Goal: Answer question/provide support: Share knowledge or assist other users

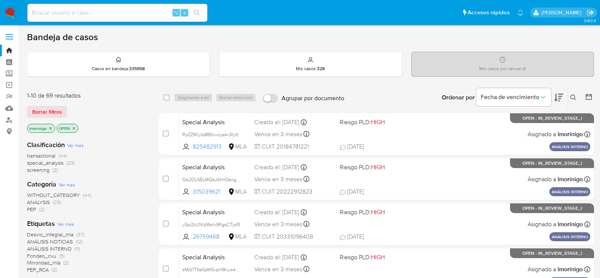
click at [60, 162] on span "special_analysis" at bounding box center [45, 162] width 36 height 7
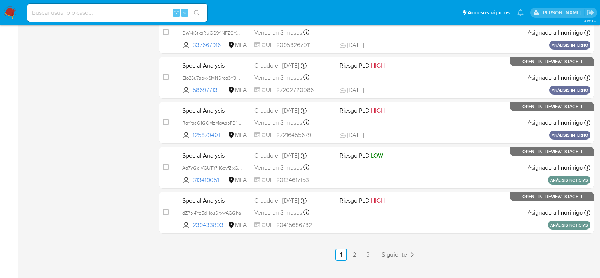
scroll to position [340, 0]
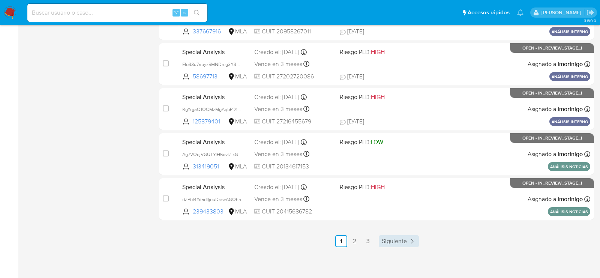
click at [403, 245] on link "Siguiente" at bounding box center [398, 241] width 40 height 12
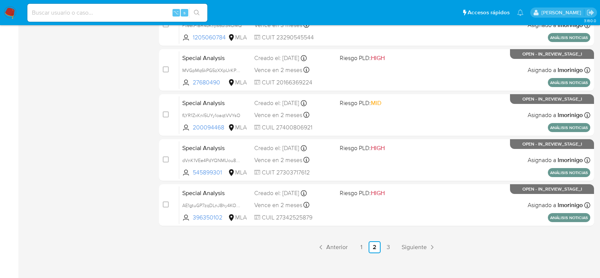
scroll to position [340, 0]
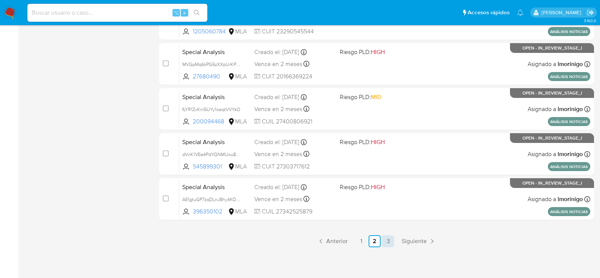
click at [389, 242] on link "3" at bounding box center [388, 241] width 12 height 12
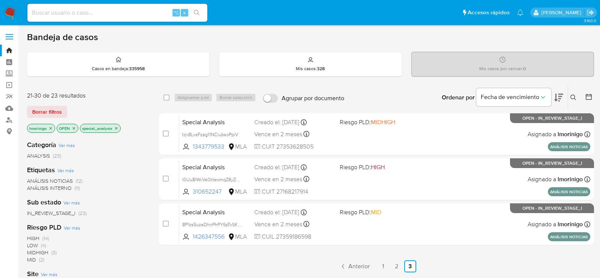
click at [54, 181] on span "ANÁLISIS NOTICIAS" at bounding box center [50, 180] width 46 height 7
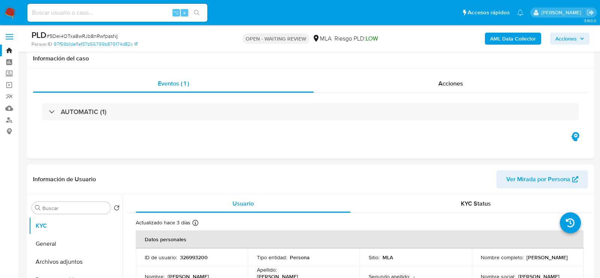
select select "10"
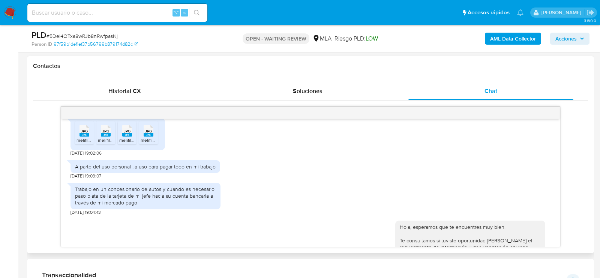
scroll to position [413, 0]
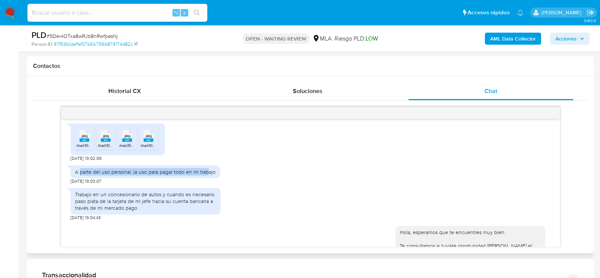
drag, startPoint x: 79, startPoint y: 185, endPoint x: 209, endPoint y: 185, distance: 129.3
click at [209, 175] on div "A parte del uso personal ,la uso para pagar todo en mi trabajo" at bounding box center [145, 171] width 141 height 7
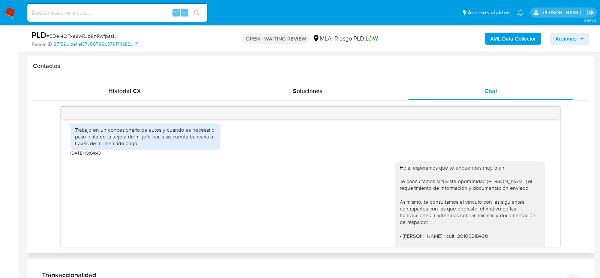
scroll to position [482, 0]
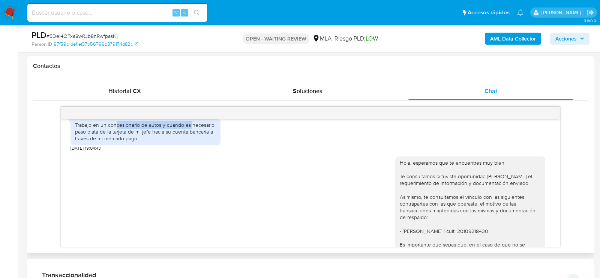
drag, startPoint x: 117, startPoint y: 136, endPoint x: 191, endPoint y: 140, distance: 75.0
click at [191, 140] on div "Trabajo en un concesionario de autos y cuando es necesario paso plata de la tar…" at bounding box center [145, 131] width 141 height 21
click at [124, 142] on div "Trabajo en un concesionario de autos y cuando es necesario paso plata de la tar…" at bounding box center [145, 131] width 141 height 21
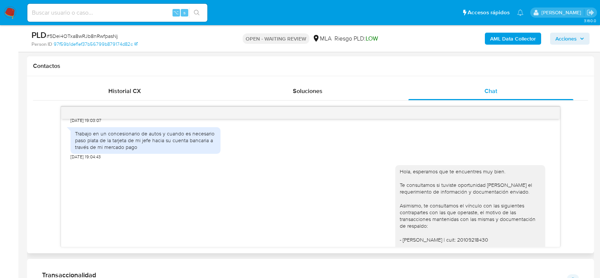
scroll to position [473, 0]
click at [141, 151] on div "Trabajo en un concesionario de autos y cuando es necesario paso plata de la tar…" at bounding box center [145, 141] width 141 height 21
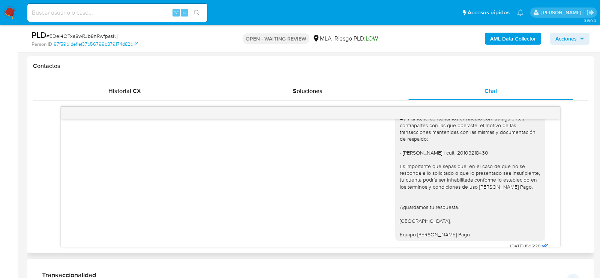
scroll to position [561, 0]
click at [455, 160] on div "Hola, esperamos que te encuentres muy bien. Te consultamos si tuviste oportunid…" at bounding box center [469, 158] width 141 height 157
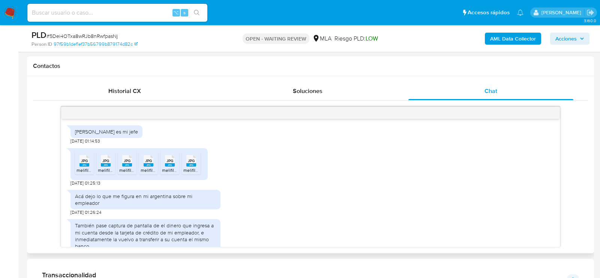
scroll to position [699, 0]
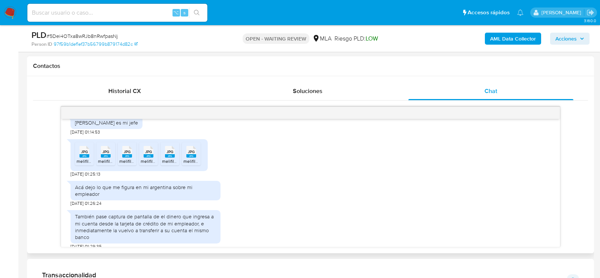
click at [84, 126] on div "Valenti es mi jefe" at bounding box center [106, 122] width 63 height 7
click at [217, 151] on div "JPG JPG melifile1832880409417356565.jpg JPG JPG melifile2823484891851709499.jpg…" at bounding box center [310, 156] width 480 height 42
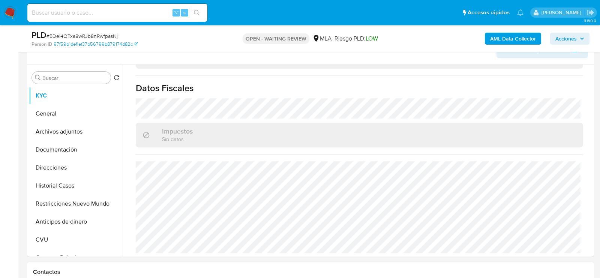
scroll to position [130, 0]
click at [61, 112] on button "General" at bounding box center [73, 114] width 88 height 18
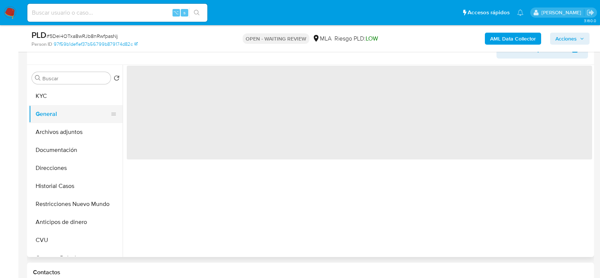
scroll to position [0, 0]
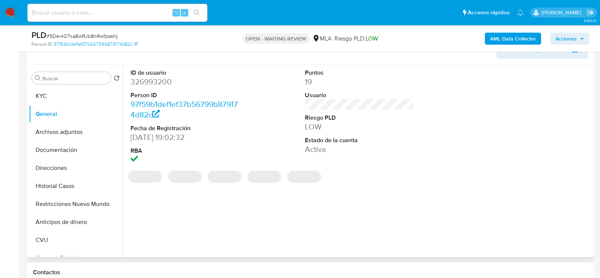
click at [152, 85] on dd "326993200" at bounding box center [184, 81] width 109 height 10
copy dd "326993200"
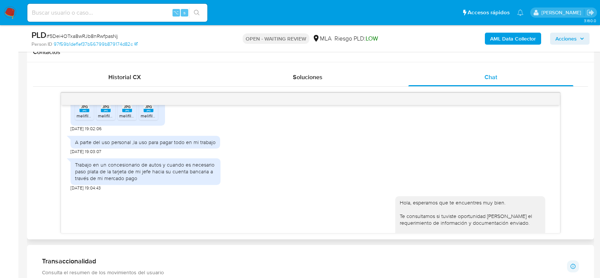
scroll to position [437, 0]
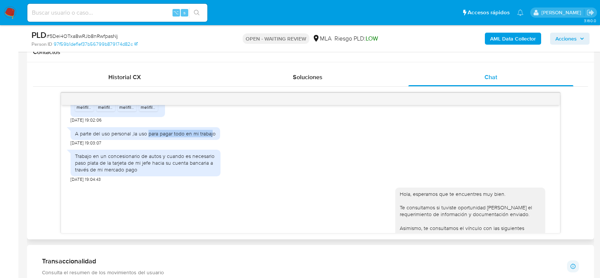
drag, startPoint x: 148, startPoint y: 146, endPoint x: 212, endPoint y: 148, distance: 64.5
click at [212, 137] on div "A parte del uso personal ,la uso para pagar todo en mi trabajo" at bounding box center [145, 133] width 141 height 7
click at [242, 146] on div "A parte del uso personal ,la uso para pagar todo en mi trabajo 20/08/2025 19:03…" at bounding box center [310, 134] width 480 height 22
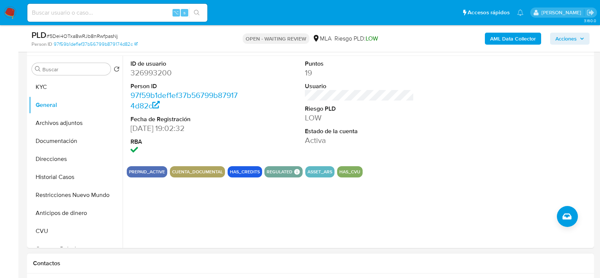
scroll to position [137, 0]
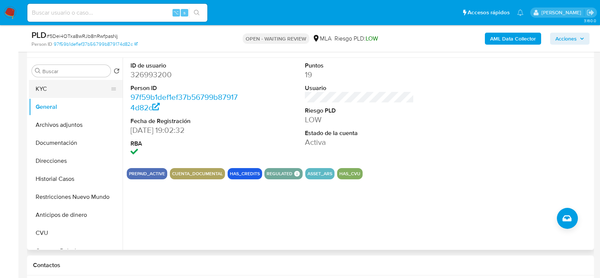
click at [49, 89] on button "KYC" at bounding box center [73, 89] width 88 height 18
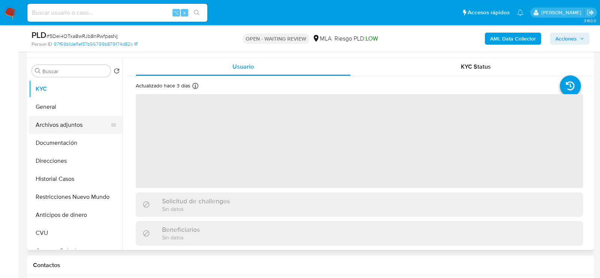
click at [60, 119] on button "Archivos adjuntos" at bounding box center [73, 125] width 88 height 18
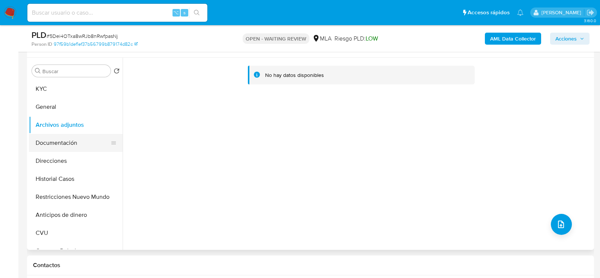
click at [59, 136] on button "Documentación" at bounding box center [73, 143] width 88 height 18
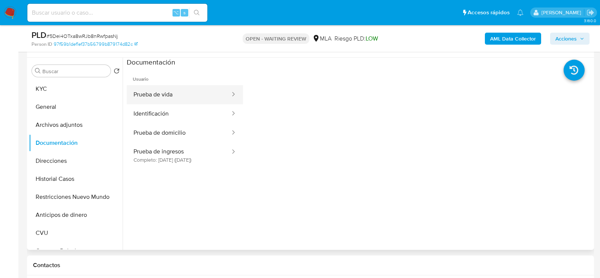
click at [182, 92] on button "Prueba de vida" at bounding box center [179, 94] width 104 height 19
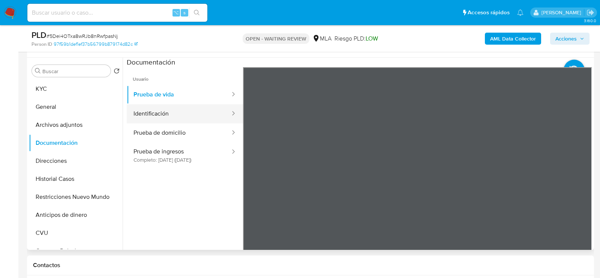
click at [184, 104] on button "Identificación" at bounding box center [179, 113] width 104 height 19
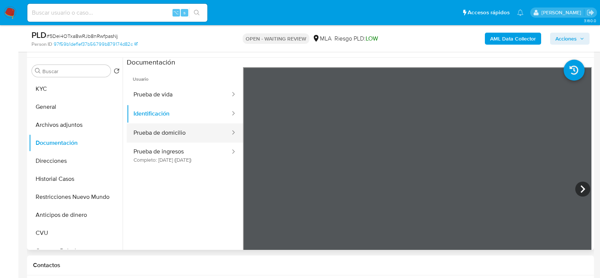
click at [168, 132] on button "Prueba de domicilio" at bounding box center [179, 132] width 104 height 19
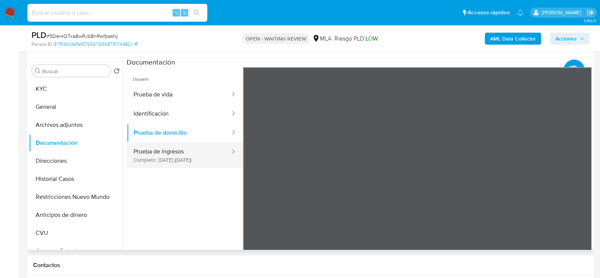
click at [215, 161] on button "Prueba de ingresos Completo: 29/05/2023 (hace 2 años)" at bounding box center [179, 154] width 104 height 25
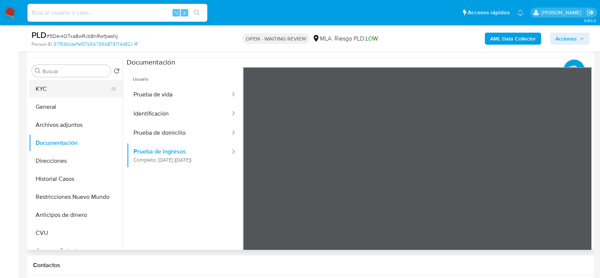
click at [62, 95] on button "KYC" at bounding box center [73, 89] width 88 height 18
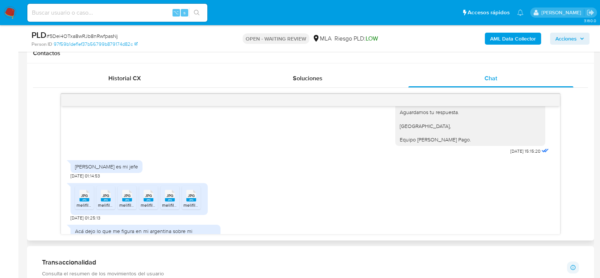
scroll to position [771, 0]
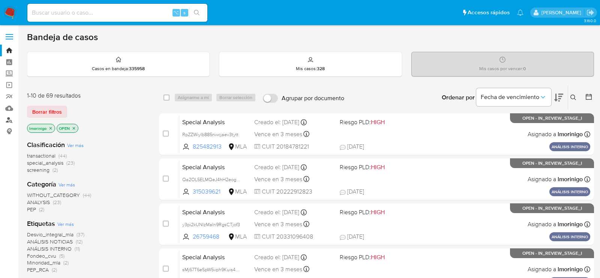
click at [6, 120] on link "Buscador de personas" at bounding box center [44, 120] width 89 height 12
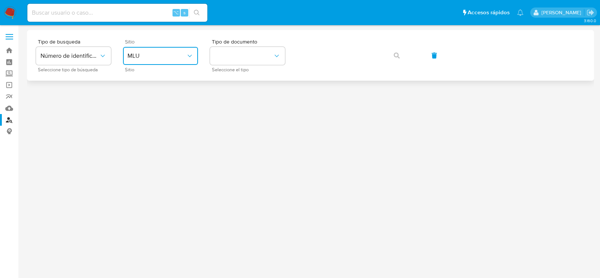
click at [177, 60] on button "MLU" at bounding box center [160, 56] width 75 height 18
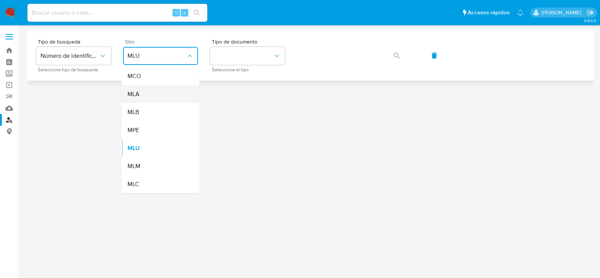
click at [177, 97] on div "MLA" at bounding box center [157, 94] width 61 height 18
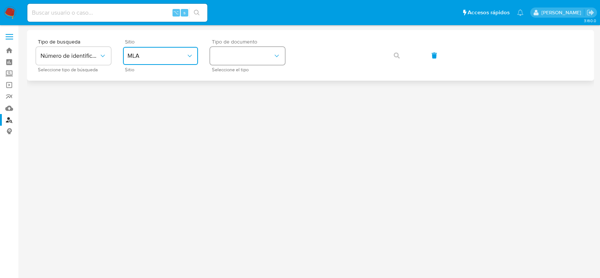
click at [245, 53] on button "identificationType" at bounding box center [247, 56] width 75 height 18
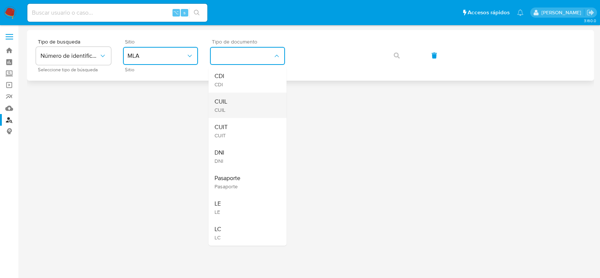
click at [251, 94] on div "CUIL CUIL" at bounding box center [244, 105] width 61 height 25
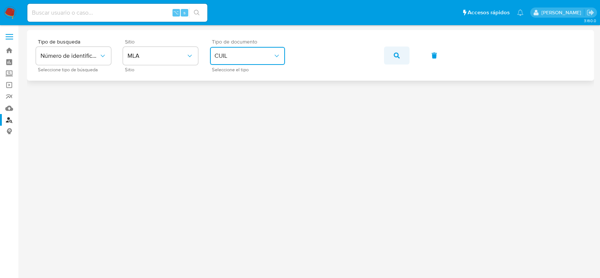
click at [402, 51] on button "button" at bounding box center [396, 55] width 25 height 18
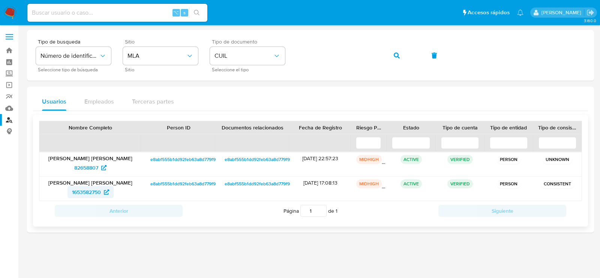
click at [84, 196] on span "1653582750" at bounding box center [86, 192] width 29 height 12
click at [96, 168] on span "82658807" at bounding box center [86, 168] width 24 height 12
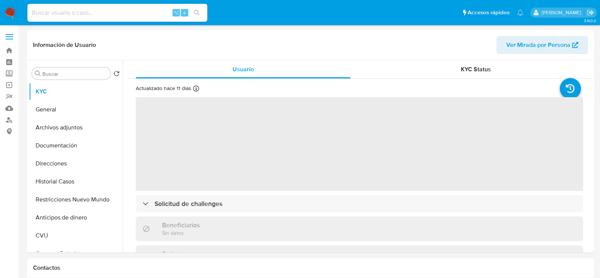
select select "10"
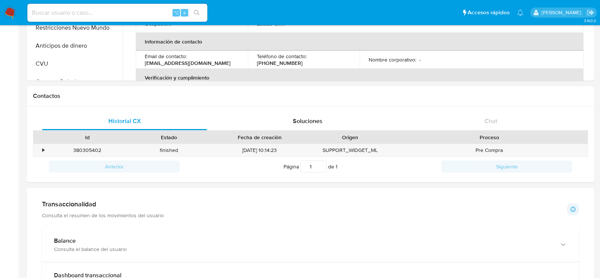
scroll to position [275, 0]
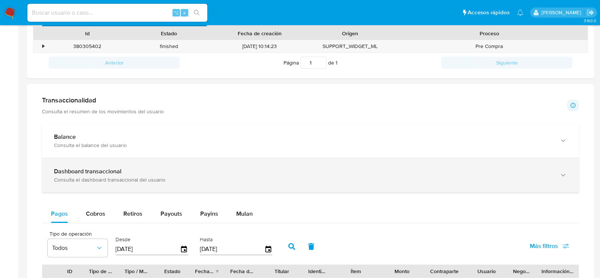
click at [89, 167] on b "Dashboard transaccional" at bounding box center [87, 171] width 67 height 9
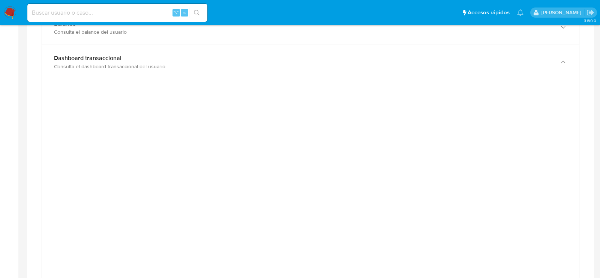
scroll to position [397, 0]
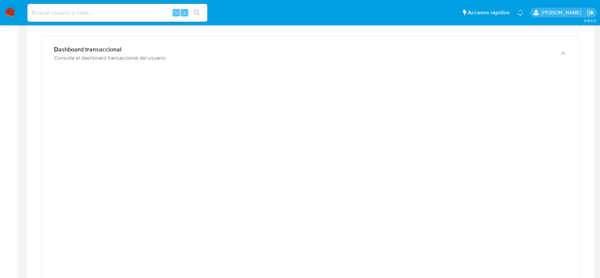
click at [51, 159] on div at bounding box center [310, 244] width 525 height 337
click at [6, 163] on aside "Bandeja Tablero Screening Búsqueda en Listas Watchlist Herramientas Operaciones…" at bounding box center [9, 261] width 18 height 1316
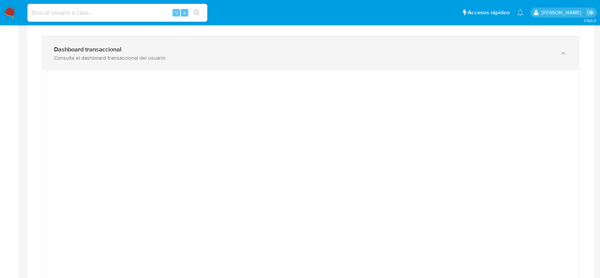
click at [268, 63] on div "Dashboard transaccional Consulta el dashboard transaccional del usuario" at bounding box center [310, 53] width 537 height 34
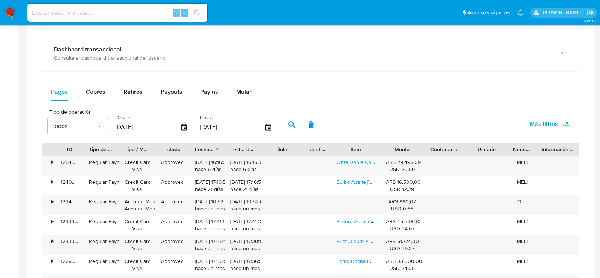
click at [230, 69] on div "Balance Consulta el balance del usuario Dashboard transaccional Consulta el das…" at bounding box center [310, 188] width 537 height 372
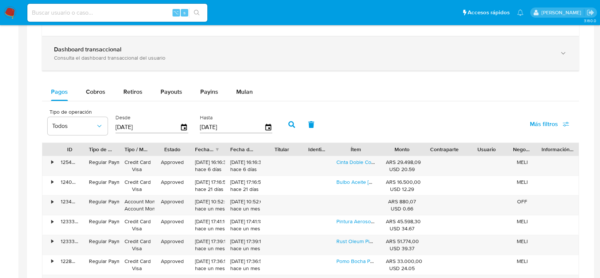
click at [223, 59] on div "Consulta el dashboard transaccional del usuario" at bounding box center [303, 57] width 498 height 7
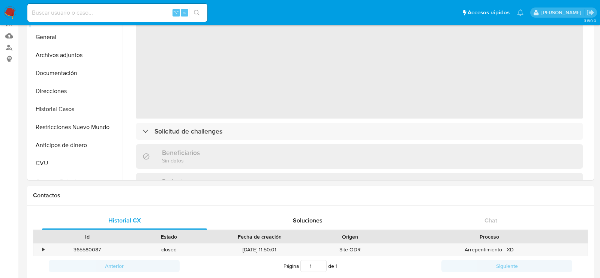
scroll to position [236, 0]
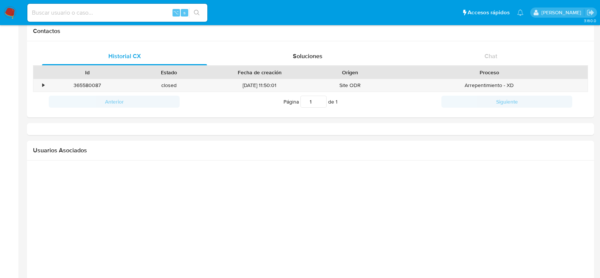
select select "10"
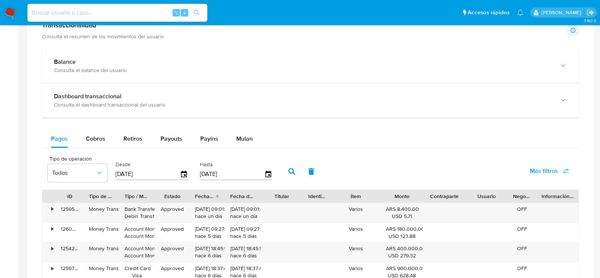
scroll to position [357, 0]
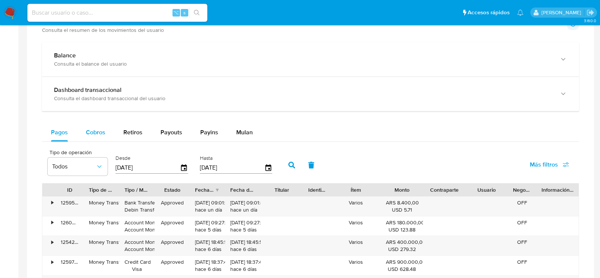
click at [97, 135] on span "Cobros" at bounding box center [95, 132] width 19 height 9
select select "10"
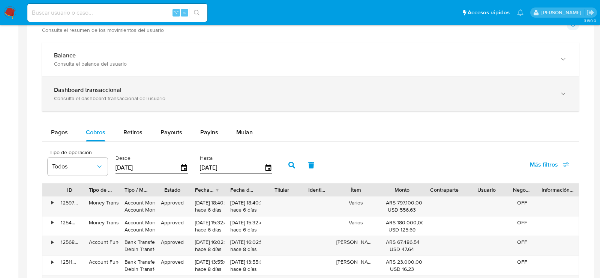
click at [101, 99] on div "Consulta el dashboard transaccional del usuario" at bounding box center [303, 98] width 498 height 7
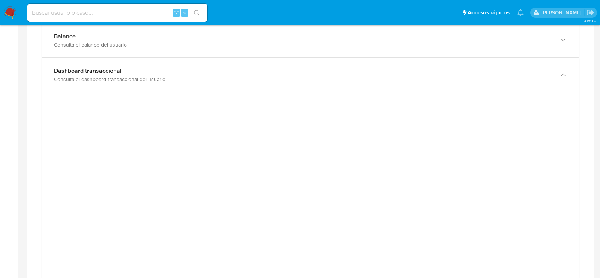
scroll to position [375, 0]
click at [295, 94] on div at bounding box center [310, 268] width 537 height 352
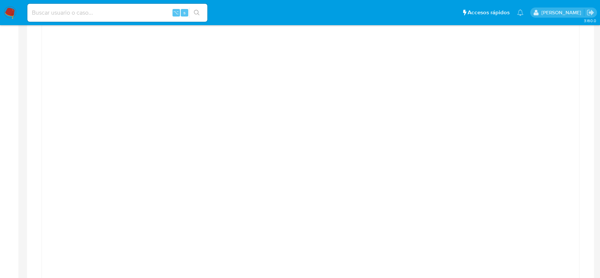
click at [557, 63] on div at bounding box center [310, 198] width 525 height 337
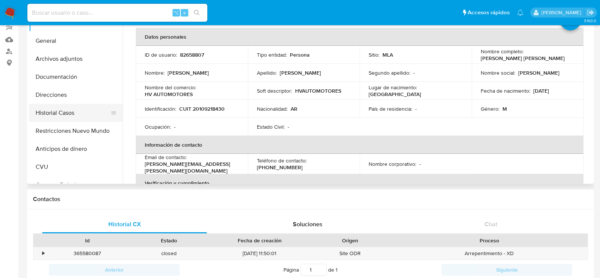
click at [54, 114] on button "Historial Casos" at bounding box center [73, 113] width 88 height 18
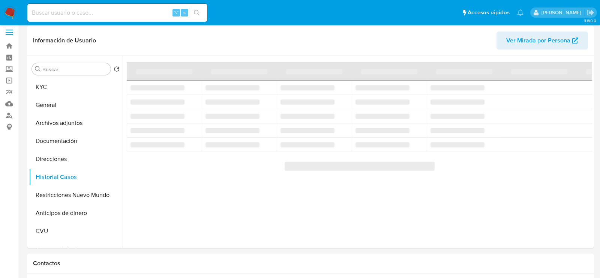
scroll to position [1, 0]
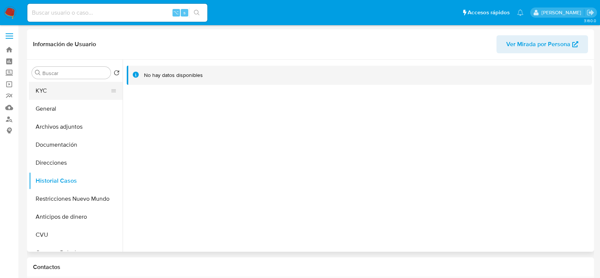
click at [60, 85] on button "KYC" at bounding box center [73, 91] width 88 height 18
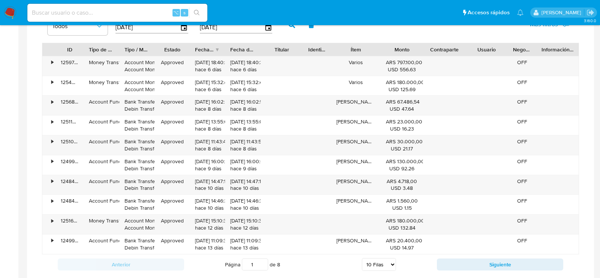
scroll to position [850, 0]
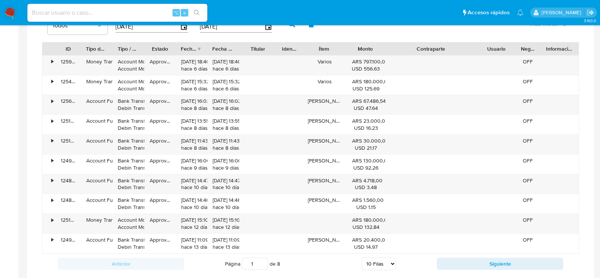
drag, startPoint x: 464, startPoint y: 49, endPoint x: 516, endPoint y: 49, distance: 52.1
click at [516, 49] on div "ID Tipo de operación Tipo / Método Estado Fecha de creación Fecha de aprobación…" at bounding box center [310, 48] width 536 height 13
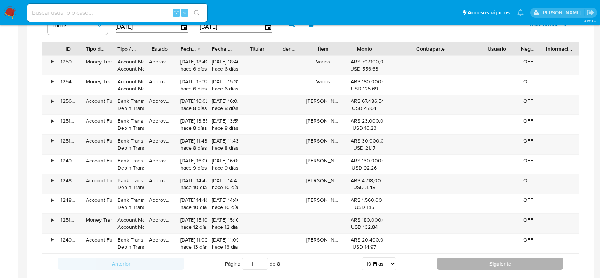
click at [465, 257] on button "Siguiente" at bounding box center [500, 263] width 126 height 12
type input "2"
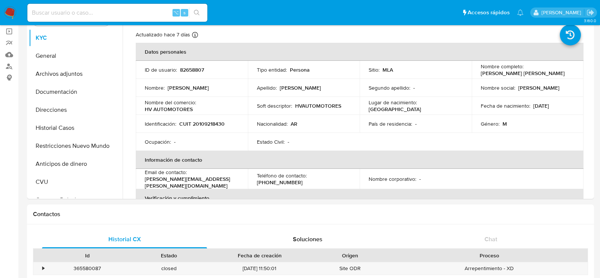
scroll to position [0, 0]
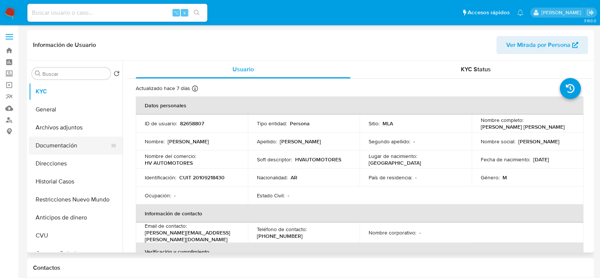
click at [57, 148] on button "Documentación" at bounding box center [73, 145] width 88 height 18
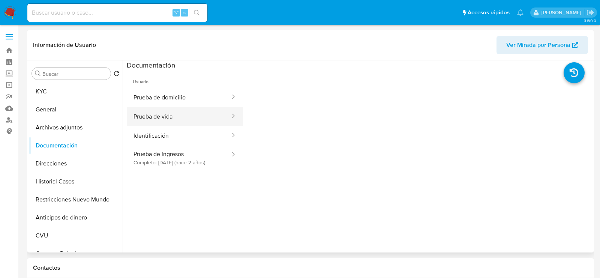
click at [191, 119] on button "Prueba de vida" at bounding box center [179, 116] width 104 height 19
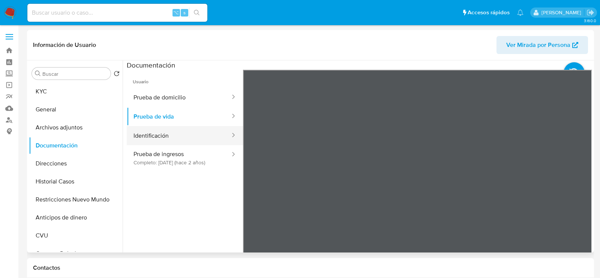
click at [193, 132] on button "Identificación" at bounding box center [179, 135] width 104 height 19
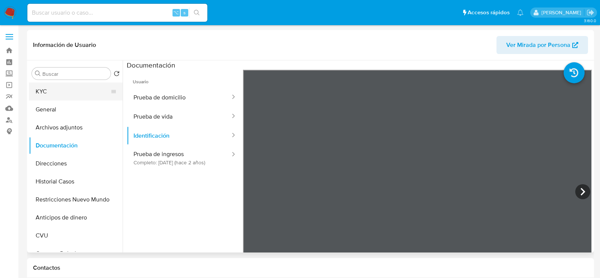
click at [79, 88] on button "KYC" at bounding box center [73, 91] width 88 height 18
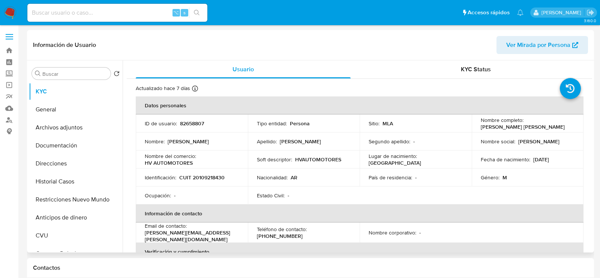
click at [200, 174] on p "CUIT 20109218430" at bounding box center [201, 177] width 45 height 7
copy p "20109218430"
click at [46, 179] on button "Historial Casos" at bounding box center [73, 181] width 88 height 18
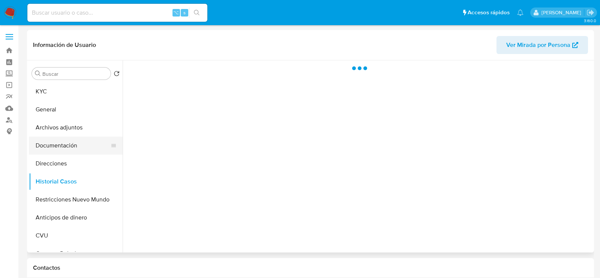
click at [45, 152] on button "Documentación" at bounding box center [73, 145] width 88 height 18
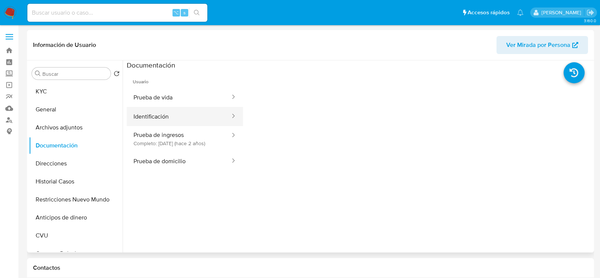
click at [165, 112] on button "Identificación" at bounding box center [179, 116] width 104 height 19
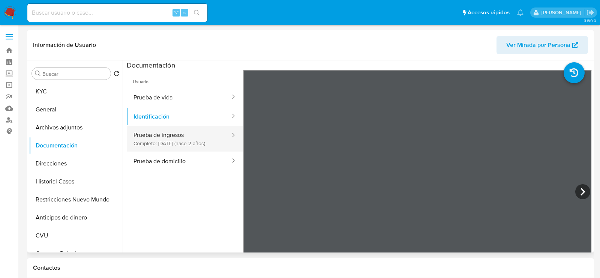
click at [173, 141] on button "Prueba de ingresos Completo: 11/04/2023 (hace 2 años)" at bounding box center [179, 138] width 104 height 25
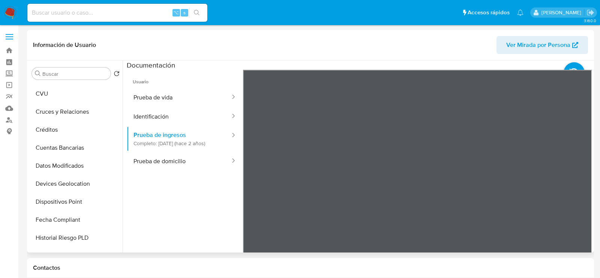
scroll to position [142, 0]
click at [51, 185] on button "Devices Geolocation" at bounding box center [73, 183] width 88 height 18
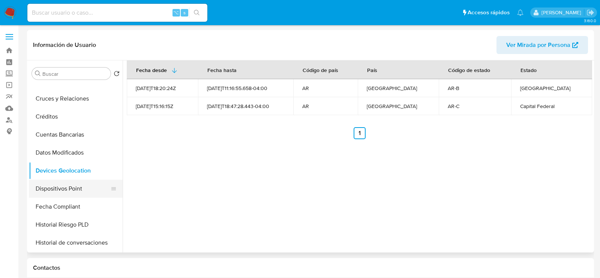
scroll to position [162, 0]
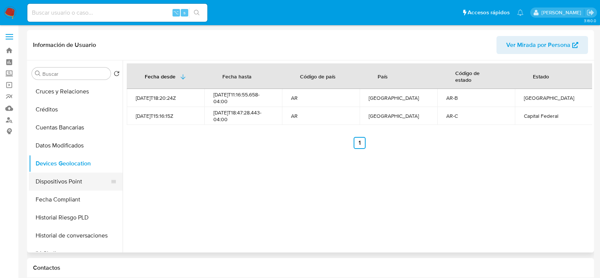
click at [67, 182] on button "Dispositivos Point" at bounding box center [73, 181] width 88 height 18
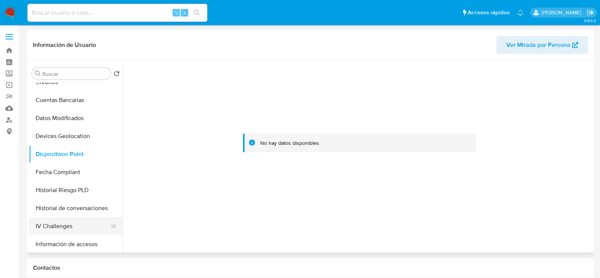
scroll to position [184, 0]
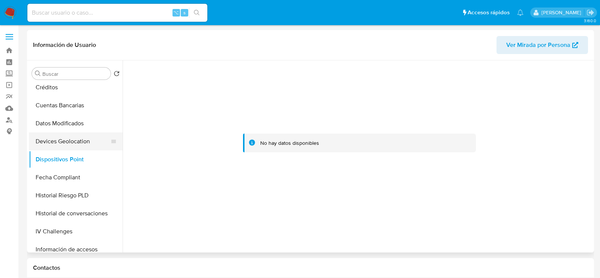
click at [69, 139] on button "Devices Geolocation" at bounding box center [73, 141] width 88 height 18
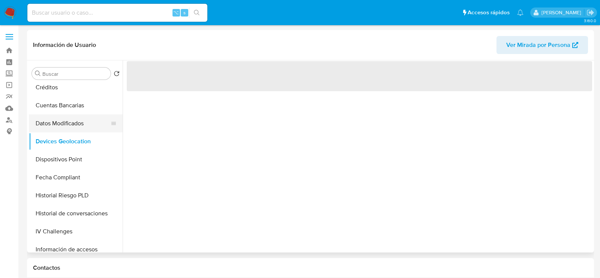
click at [65, 124] on button "Datos Modificados" at bounding box center [73, 123] width 88 height 18
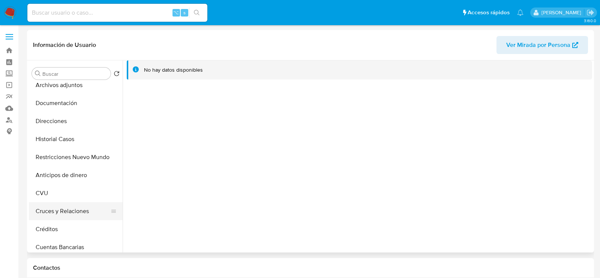
scroll to position [0, 0]
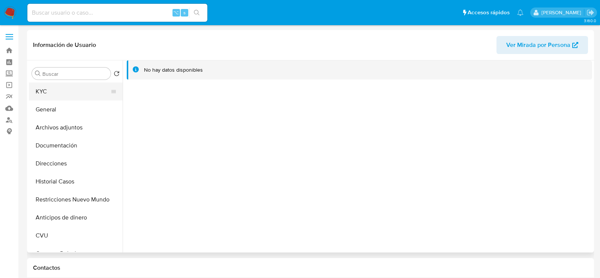
click at [61, 100] on button "KYC" at bounding box center [73, 91] width 88 height 18
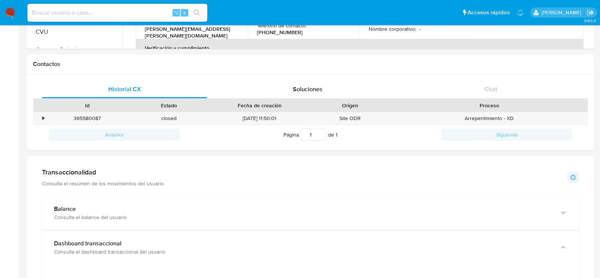
scroll to position [199, 0]
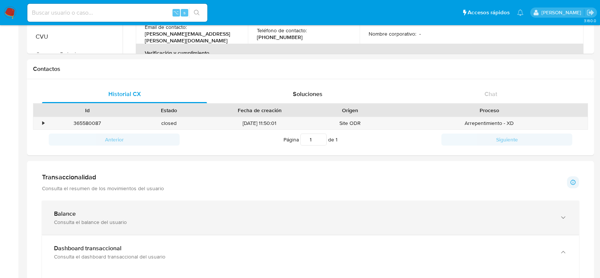
click at [61, 215] on b "Balance" at bounding box center [65, 213] width 22 height 9
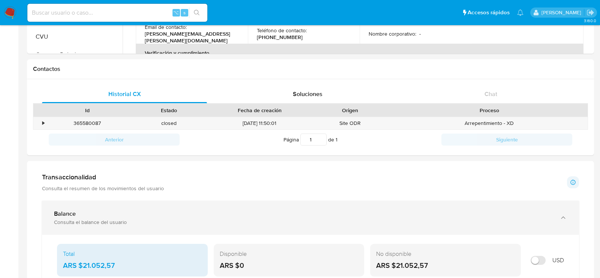
click at [64, 209] on b "Balance" at bounding box center [65, 213] width 22 height 9
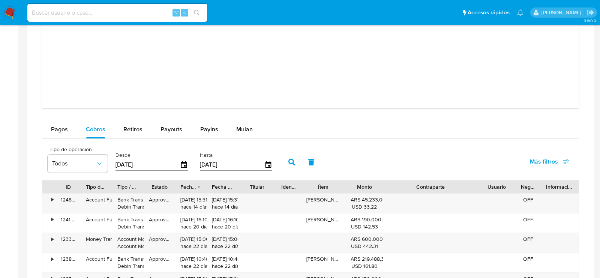
scroll to position [722, 0]
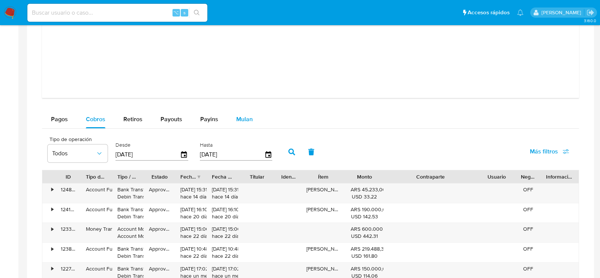
click at [244, 112] on div "Mulan" at bounding box center [244, 119] width 16 height 18
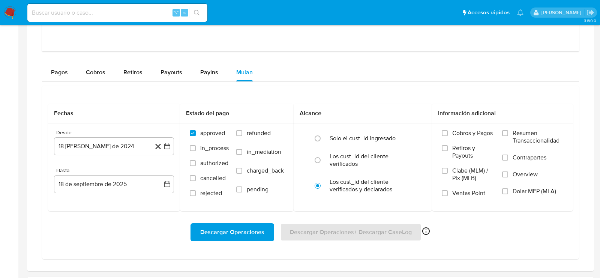
scroll to position [788, 0]
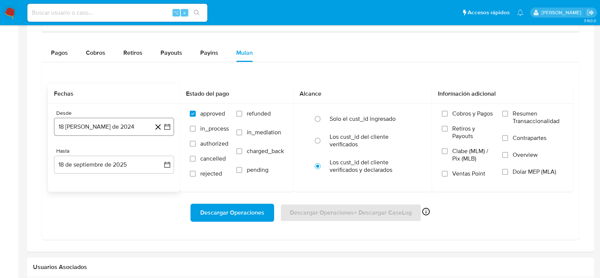
click at [86, 121] on button "18 de agosto de 2024" at bounding box center [114, 127] width 120 height 18
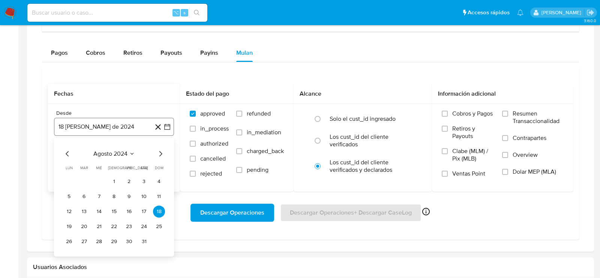
click at [166, 124] on icon "button" at bounding box center [167, 127] width 6 height 6
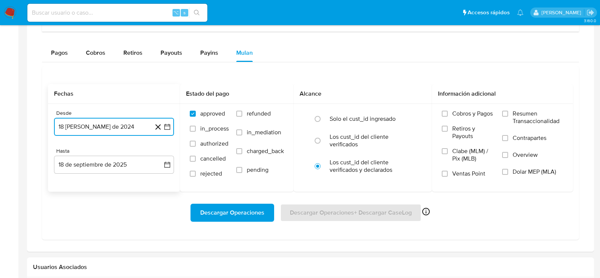
click at [170, 130] on button "18 de agosto de 2024" at bounding box center [114, 127] width 120 height 18
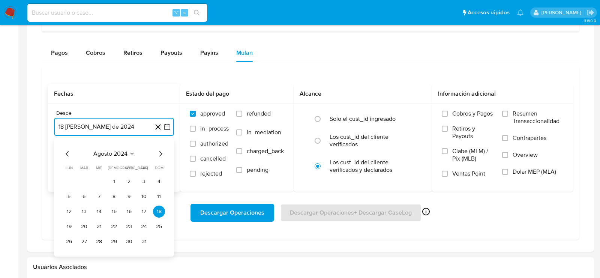
click at [162, 151] on icon "Mes siguiente" at bounding box center [160, 153] width 9 height 9
click at [136, 152] on icon "Seleccionar mes y año" at bounding box center [138, 154] width 6 height 6
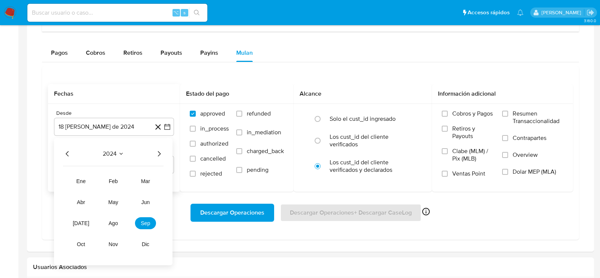
click at [158, 153] on icon "Año siguiente" at bounding box center [158, 153] width 9 height 9
click at [87, 197] on button "abr" at bounding box center [80, 202] width 21 height 12
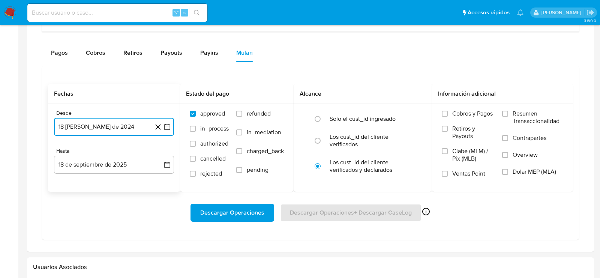
click at [131, 130] on button "18 de agosto de 2024" at bounding box center [114, 127] width 120 height 18
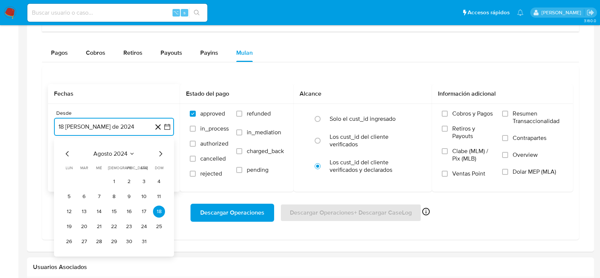
click at [135, 152] on icon "Seleccionar mes y año" at bounding box center [132, 154] width 6 height 6
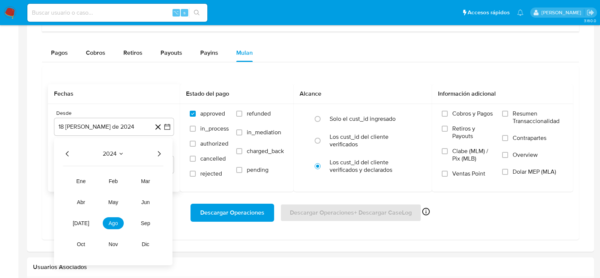
click at [161, 155] on icon "Año siguiente" at bounding box center [158, 153] width 9 height 9
click at [80, 199] on span "abr" at bounding box center [81, 202] width 8 height 6
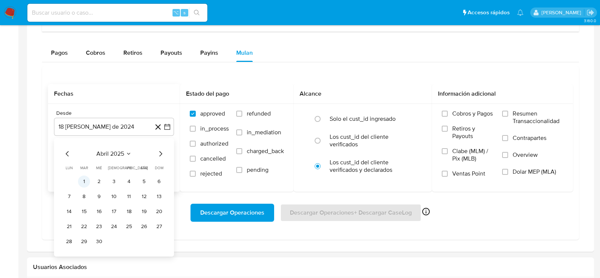
click at [87, 178] on button "1" at bounding box center [84, 181] width 12 height 12
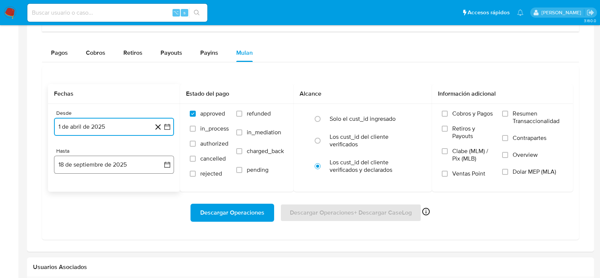
click at [88, 162] on button "18 de septiembre de 2025" at bounding box center [114, 165] width 120 height 18
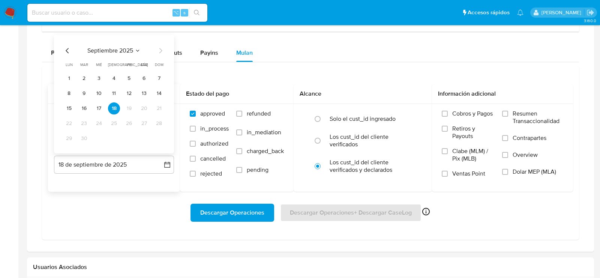
click at [63, 49] on div "septiembre 2025 septiembre 2025 lun lunes mar martes mié miércoles jue jueves v…" at bounding box center [114, 94] width 120 height 118
click at [68, 48] on icon "Mes anterior" at bounding box center [67, 50] width 9 height 9
click at [162, 136] on button "31" at bounding box center [159, 138] width 12 height 12
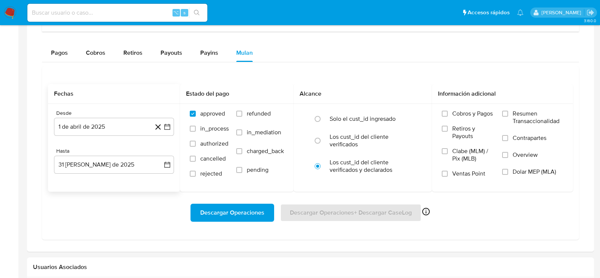
click at [108, 153] on div "Hasta 31 de agosto de 2025 31-08-2025" at bounding box center [114, 161] width 120 height 26
click at [108, 166] on button "31 de agosto de 2025" at bounding box center [114, 165] width 120 height 18
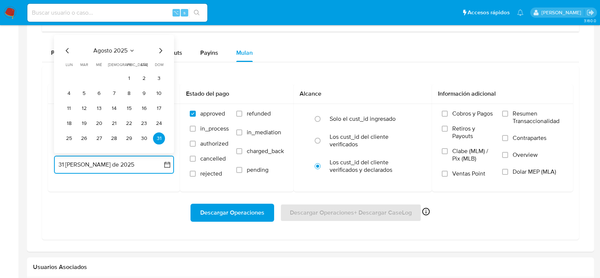
click at [69, 48] on icon "Mes anterior" at bounding box center [67, 50] width 9 height 9
click at [118, 139] on button "31" at bounding box center [114, 138] width 12 height 12
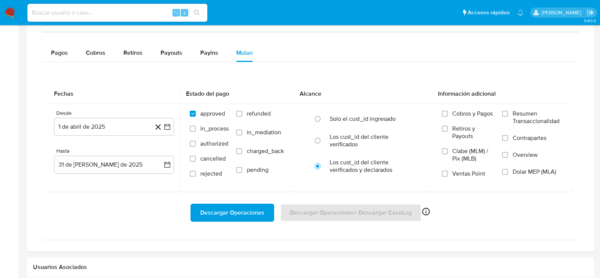
click at [127, 216] on div "Descargar Operaciones Descargar Operaciones + Descargar CaseLog Habilitado solo…" at bounding box center [310, 212] width 525 height 18
click at [535, 171] on span "Dolar MEP (MLA)" at bounding box center [533, 171] width 43 height 7
click at [508, 171] on input "Dolar MEP (MLA)" at bounding box center [505, 172] width 6 height 6
click at [255, 209] on span "Descargar Operaciones" at bounding box center [232, 212] width 64 height 16
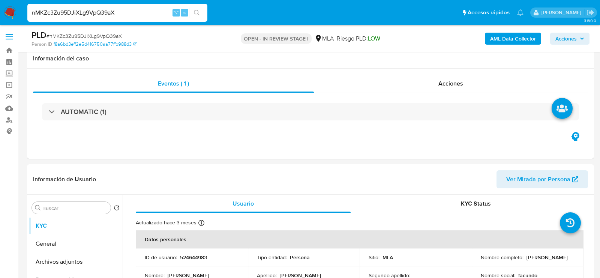
select select "10"
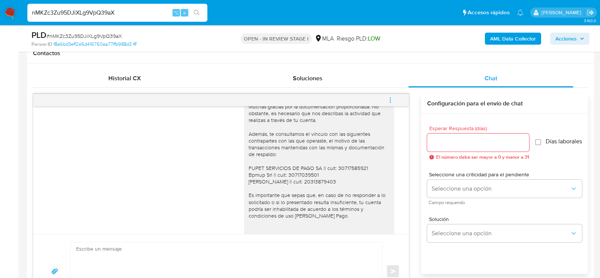
scroll to position [481, 0]
click at [339, 124] on div "Hola. Muchas gracias por la documentación proporcionada. No obstante, es necesa…" at bounding box center [318, 177] width 141 height 177
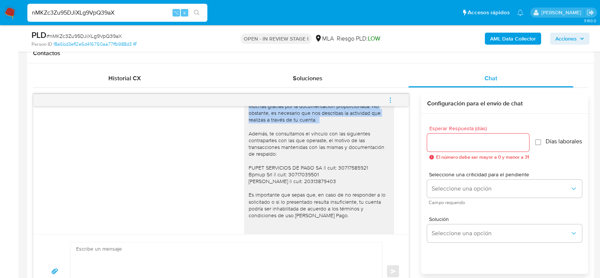
click at [339, 124] on div "Hola. Muchas gracias por la documentación proporcionada. No obstante, es necesa…" at bounding box center [318, 177] width 141 height 177
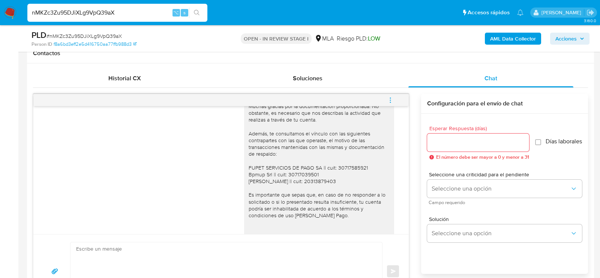
click at [315, 182] on div "Hola. Muchas gracias por la documentación proporcionada. No obstante, es necesa…" at bounding box center [318, 177] width 141 height 177
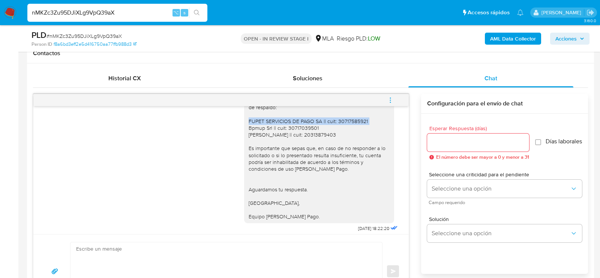
scroll to position [544, 0]
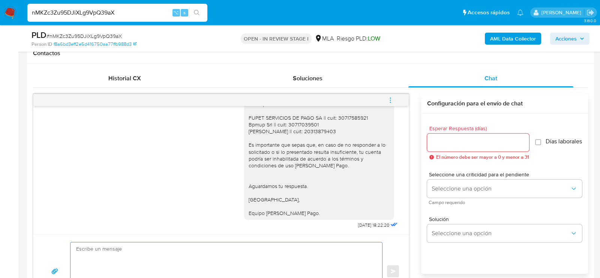
click at [297, 251] on textarea at bounding box center [224, 271] width 296 height 58
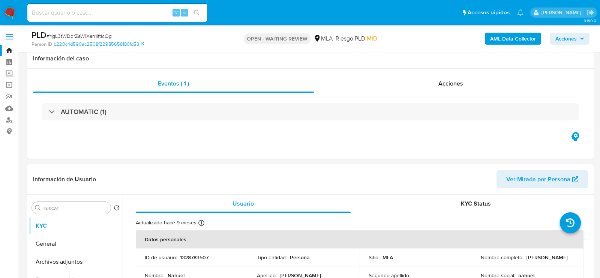
select select "10"
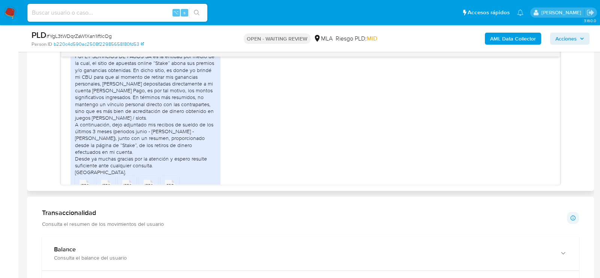
scroll to position [733, 0]
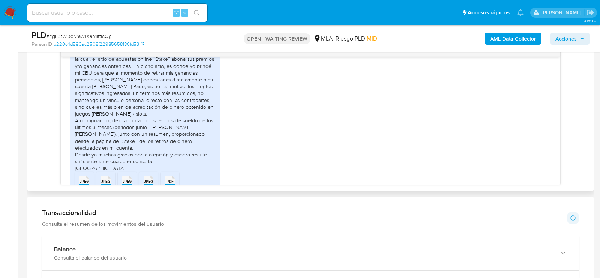
click at [162, 86] on div "Hola, buenas tardes, por medio de la presente paso a detallar lo siguiente: FUP…" at bounding box center [145, 103] width 141 height 136
click at [161, 91] on div "Hola, buenas tardes, por medio de la presente paso a detallar lo siguiente: FUP…" at bounding box center [145, 103] width 141 height 136
click at [81, 84] on div "Hola, buenas tardes, por medio de la presente paso a detallar lo siguiente: FUP…" at bounding box center [145, 103] width 141 height 136
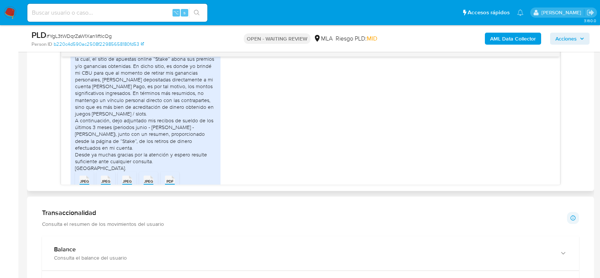
click at [81, 84] on div "Hola, buenas tardes, por medio de la presente paso a detallar lo siguiente: FUP…" at bounding box center [145, 103] width 141 height 136
click at [160, 93] on div "Hola, buenas tardes, por medio de la presente paso a detallar lo siguiente: FUP…" at bounding box center [145, 103] width 141 height 136
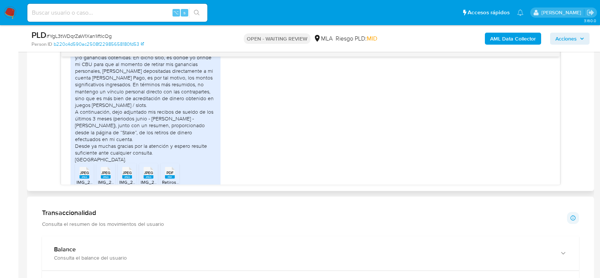
scroll to position [741, 0]
drag, startPoint x: 153, startPoint y: 77, endPoint x: 174, endPoint y: 76, distance: 21.0
click at [174, 77] on div "Hola, buenas tardes, por medio de la presente paso a detallar lo siguiente: FUP…" at bounding box center [145, 95] width 141 height 136
click at [174, 76] on div "Hola, buenas tardes, por medio de la presente paso a detallar lo siguiente: FUP…" at bounding box center [145, 95] width 141 height 136
drag, startPoint x: 93, startPoint y: 85, endPoint x: 168, endPoint y: 85, distance: 74.9
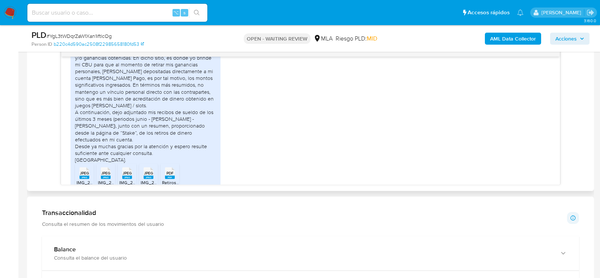
click at [168, 85] on div "Hola, buenas tardes, por medio de la presente paso a detallar lo siguiente: FUP…" at bounding box center [145, 95] width 141 height 136
drag, startPoint x: 141, startPoint y: 92, endPoint x: 195, endPoint y: 93, distance: 54.3
click at [194, 93] on div "Hola, buenas tardes, por medio de la presente paso a detallar lo siguiente: FUP…" at bounding box center [145, 95] width 141 height 136
click at [195, 93] on div "Hola, buenas tardes, por medio de la presente paso a detallar lo siguiente: FUP…" at bounding box center [145, 95] width 141 height 136
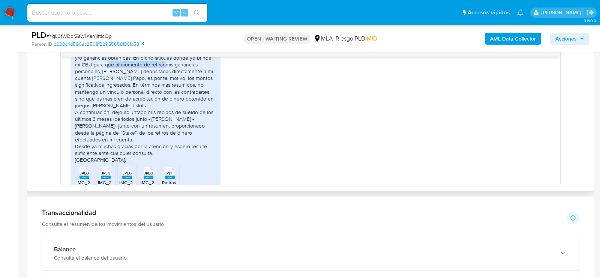
drag, startPoint x: 106, startPoint y: 100, endPoint x: 165, endPoint y: 100, distance: 58.8
click at [165, 101] on div "Hola, buenas tardes, por medio de la presente paso a detallar lo siguiente: FUP…" at bounding box center [145, 95] width 141 height 136
click at [165, 100] on div "Hola, buenas tardes, por medio de la presente paso a detallar lo siguiente: FUP…" at bounding box center [145, 95] width 141 height 136
drag, startPoint x: 97, startPoint y: 103, endPoint x: 157, endPoint y: 108, distance: 59.7
click at [157, 108] on div "Hola, buenas tardes, por medio de la presente paso a detallar lo siguiente: FUP…" at bounding box center [145, 95] width 141 height 136
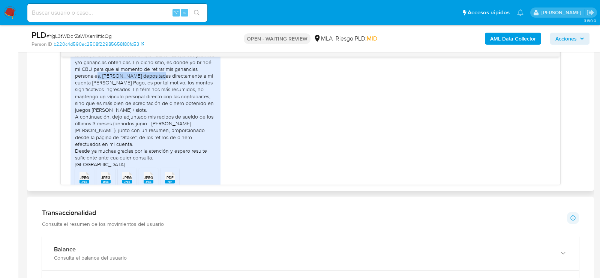
scroll to position [737, 0]
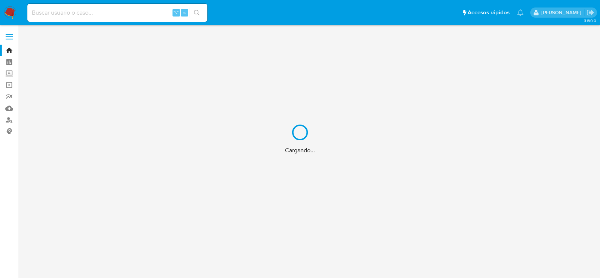
click at [111, 11] on div "Cargando..." at bounding box center [300, 139] width 600 height 278
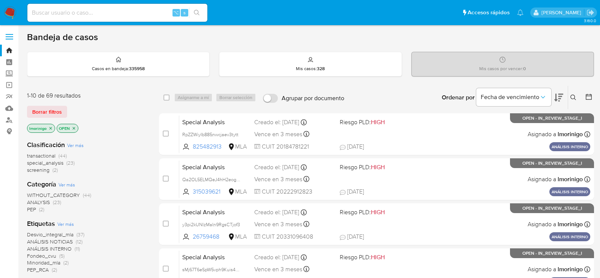
click at [101, 12] on input at bounding box center [117, 13] width 180 height 10
paste input "QB0HXbYWRTS9IEmbdnBBmWOH"
type input "QB0HXbYWRTS9IEmbdnBBmWOH"
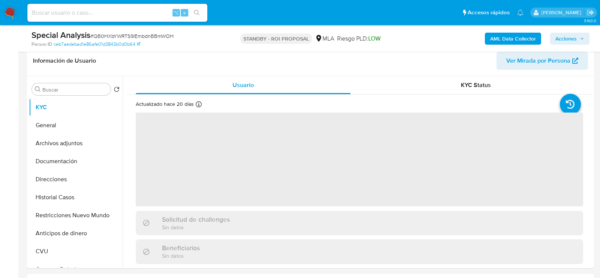
scroll to position [130, 0]
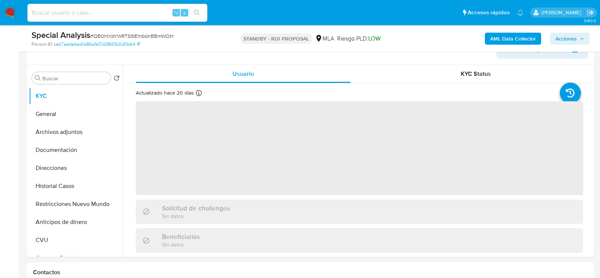
select select "10"
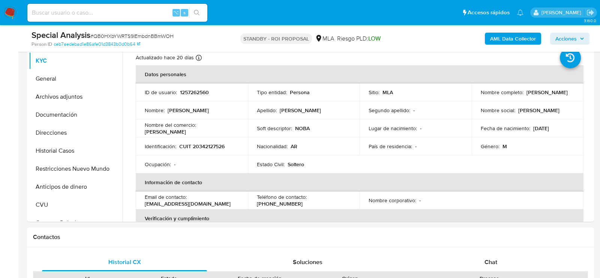
scroll to position [169, 0]
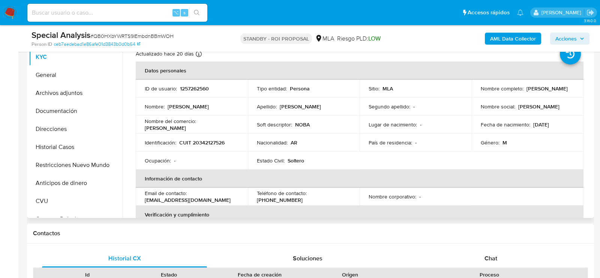
click at [526, 92] on p "[PERSON_NAME]" at bounding box center [546, 88] width 41 height 7
click at [163, 35] on span "# QB0HXbYWRTS9IEmbdnBBmWOH" at bounding box center [131, 35] width 83 height 7
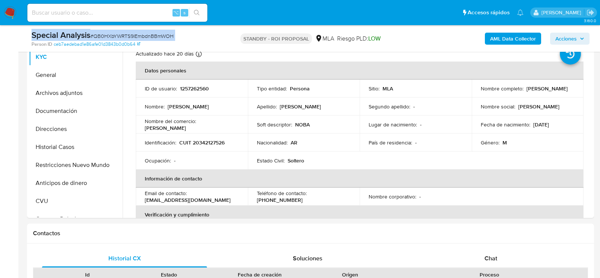
click at [163, 35] on span "# QB0HXbYWRTS9IEmbdnBBmWOH" at bounding box center [131, 35] width 83 height 7
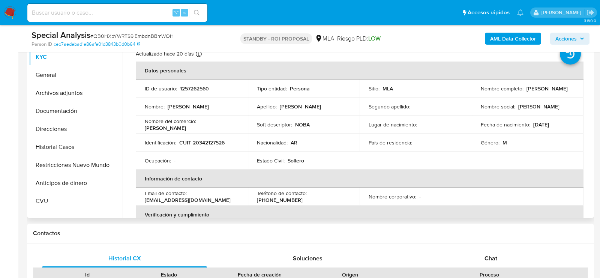
click at [169, 57] on div "Actualizado [DATE] Creado: [DATE] 07:57:24 Actualizado: [DATE] 13:16:50" at bounding box center [180, 55] width 88 height 10
click at [188, 88] on p "1257262560" at bounding box center [194, 88] width 29 height 7
copy p "1257262560"
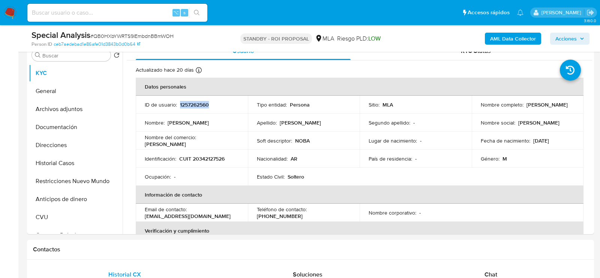
scroll to position [151, 0]
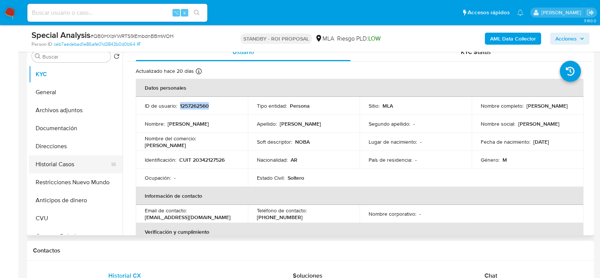
click at [42, 169] on button "Historial Casos" at bounding box center [73, 164] width 88 height 18
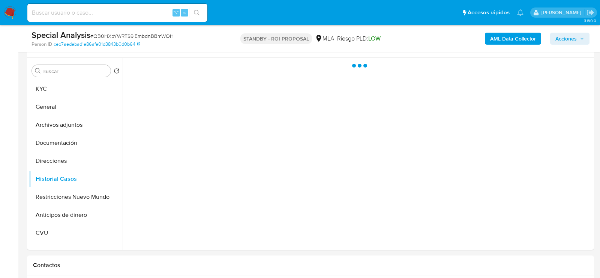
scroll to position [134, 0]
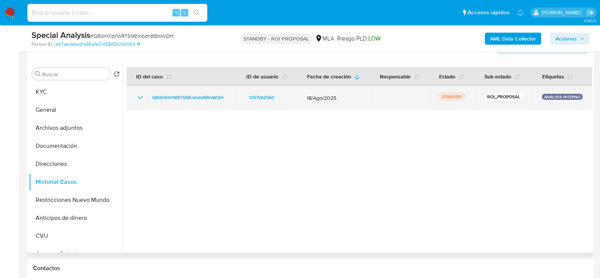
drag, startPoint x: 303, startPoint y: 99, endPoint x: 337, endPoint y: 99, distance: 34.1
click at [337, 99] on td "18/Ago/2025" at bounding box center [334, 97] width 73 height 24
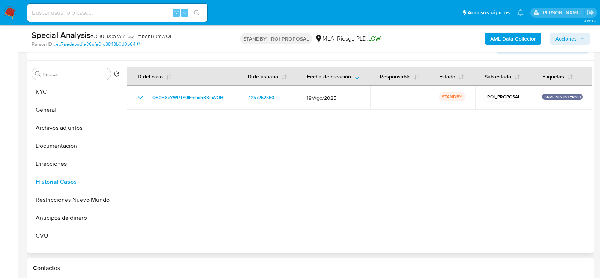
click at [328, 162] on div at bounding box center [357, 157] width 469 height 192
click at [46, 81] on div "Buscar Volver al orden por defecto KYC General Archivos adjuntos Documentación …" at bounding box center [76, 157] width 94 height 191
click at [46, 87] on button "KYC" at bounding box center [73, 92] width 88 height 18
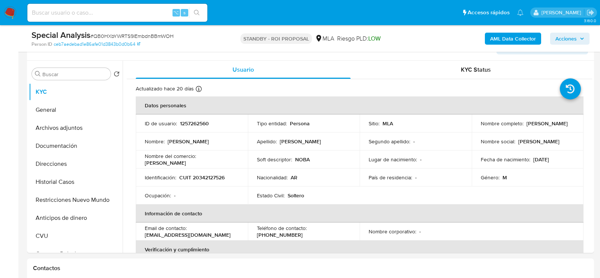
click at [153, 12] on input at bounding box center [117, 13] width 180 height 10
paste input "ElnpEymY88A74OYGyEAvAtRU"
type input "ElnpEymY88A74OYGyEAvAtRU"
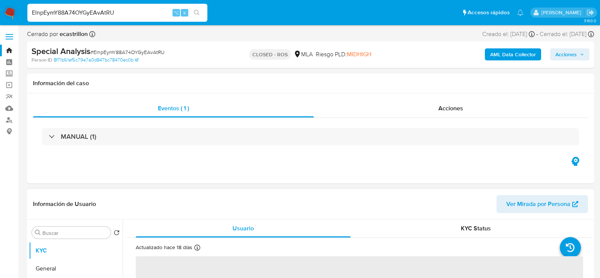
select select "10"
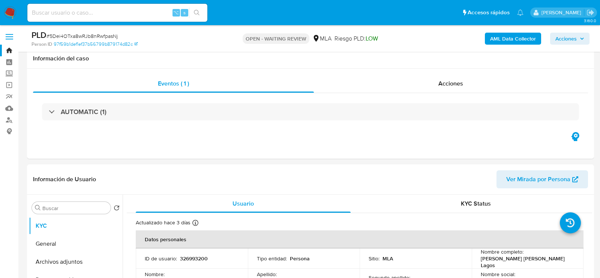
select select "10"
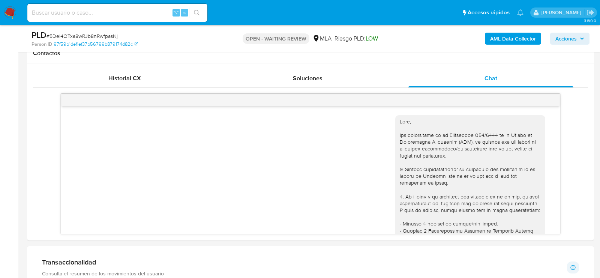
scroll to position [771, 0]
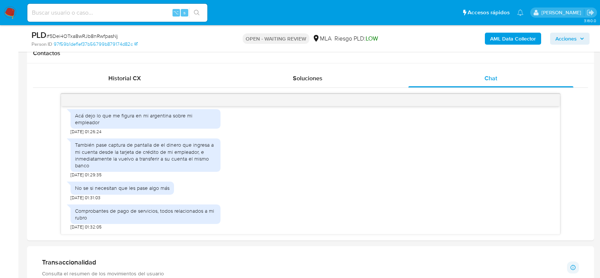
click at [108, 34] on span "# 5Dei4OTxa8wRJb8nRwfpasNj" at bounding box center [81, 35] width 71 height 7
copy span "5Dei4OTxa8wRJb8nRwfpasNj"
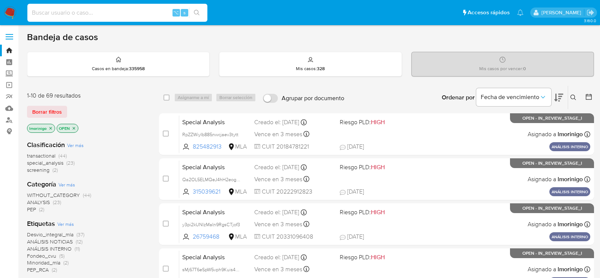
click at [118, 12] on input at bounding box center [117, 13] width 180 height 10
paste input "PadEIZoGYpBSSxMNx29U9JSk"
type input "PadEIZoGYpBSSxMNx29U9JSk"
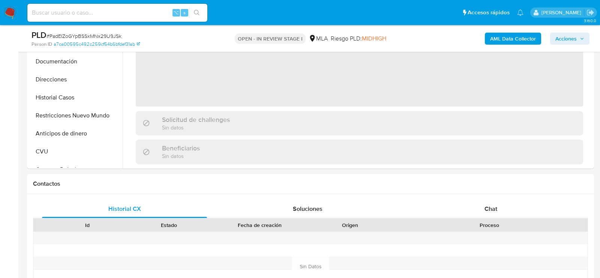
scroll to position [243, 0]
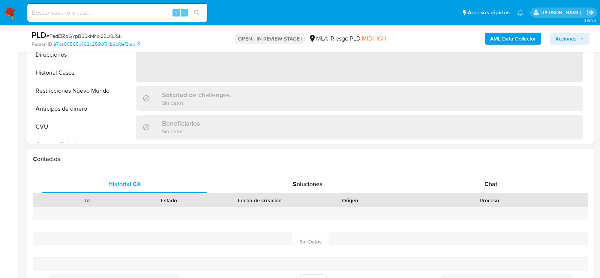
select select "10"
click at [483, 171] on div "Historial CX Soluciones Chat Id Estado Fecha de creación Origen Proceso Anterio…" at bounding box center [310, 232] width 567 height 127
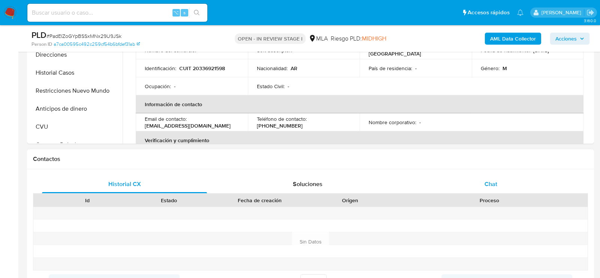
click at [482, 186] on div "Chat" at bounding box center [490, 184] width 165 height 18
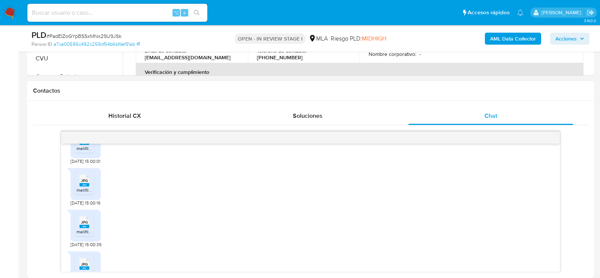
scroll to position [927, 0]
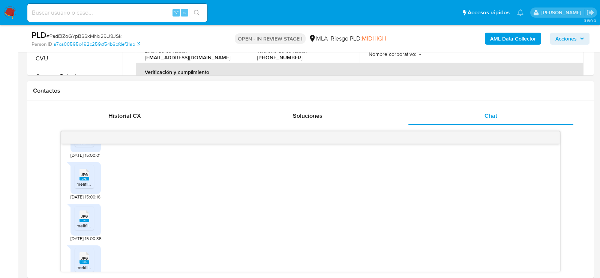
click at [92, 139] on div "JPG JPG" at bounding box center [84, 132] width 16 height 15
click at [92, 188] on li "JPG JPG melifile4546250919835037874.jpg" at bounding box center [84, 176] width 19 height 23
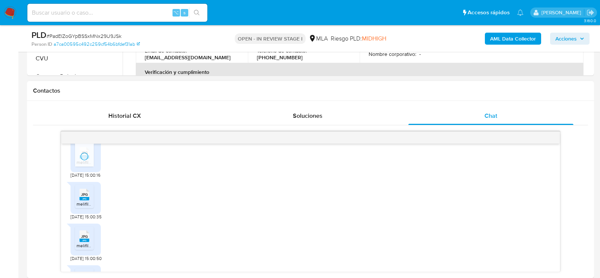
click at [88, 191] on rect at bounding box center [92, 187] width 12 height 10
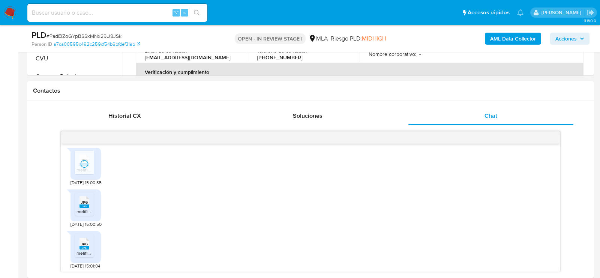
scroll to position [1011, 0]
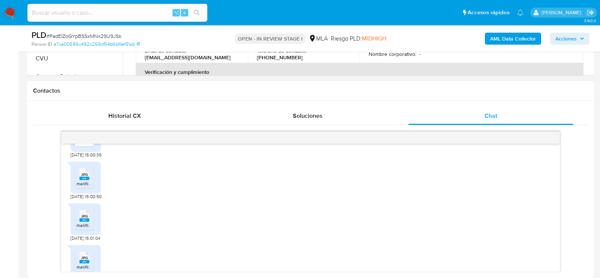
click at [88, 193] on div "JPG JPG melifile7797981915859605475.jpg" at bounding box center [85, 178] width 30 height 32
click at [87, 187] on span "melifile7797981915859605475.jpg" at bounding box center [110, 183] width 68 height 6
click at [88, 213] on rect at bounding box center [92, 208] width 12 height 10
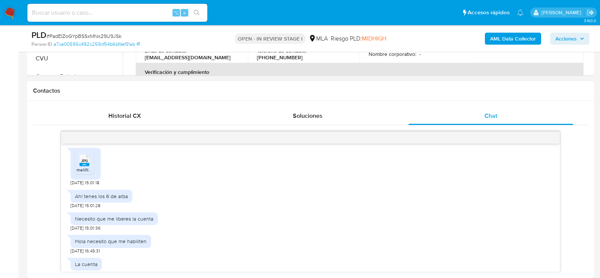
click at [81, 163] on span "JPG" at bounding box center [84, 160] width 7 height 5
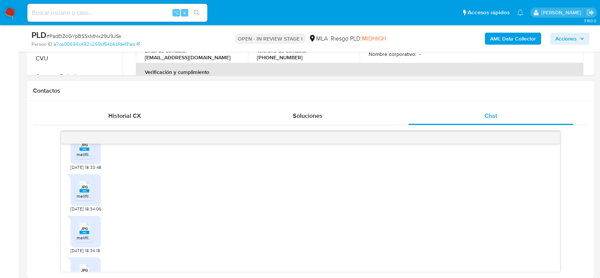
scroll to position [1305, 0]
click at [82, 147] on rect at bounding box center [84, 144] width 10 height 3
click at [82, 188] on icon at bounding box center [84, 183] width 10 height 12
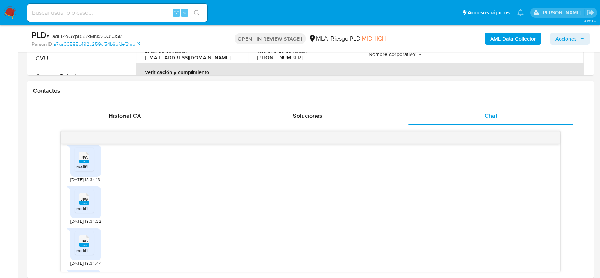
scroll to position [1376, 0]
click at [82, 215] on div "JPG JPG melifile2625247808287638136.jpg 16/09/2025 18:34:32" at bounding box center [86, 199] width 32 height 42
click at [81, 165] on span "melifile2417313934077826357.jpg" at bounding box center [110, 162] width 68 height 6
click at [83, 197] on span "JPG" at bounding box center [84, 194] width 7 height 5
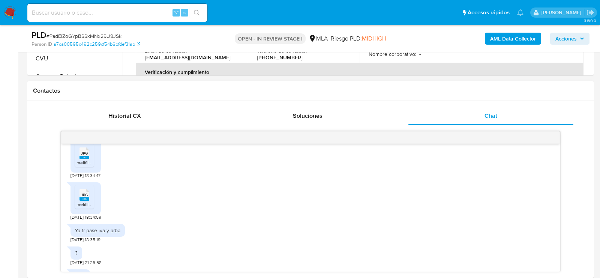
click at [80, 167] on li "JPG JPG melifile4508782395269659637.jpg" at bounding box center [84, 155] width 19 height 23
click at [81, 200] on icon at bounding box center [84, 195] width 10 height 12
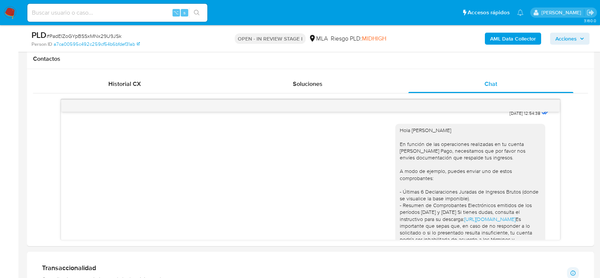
scroll to position [555, 0]
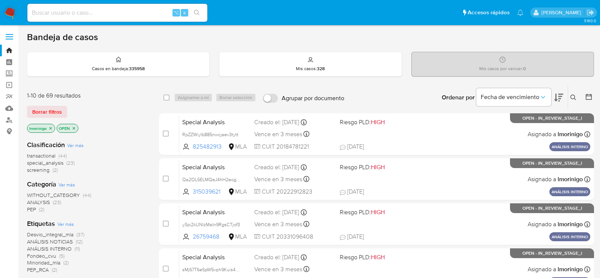
click at [571, 94] on icon at bounding box center [573, 97] width 6 height 6
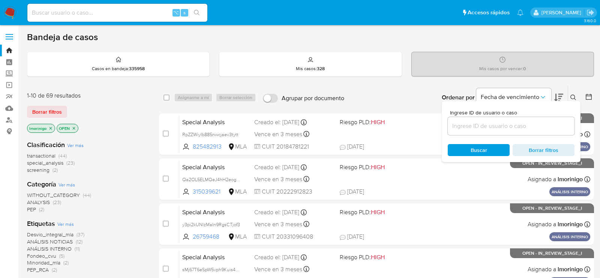
click at [482, 129] on input at bounding box center [510, 126] width 127 height 10
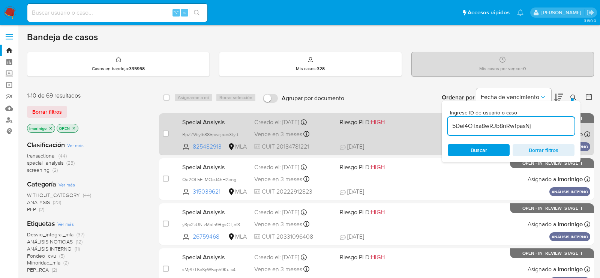
type input "5Dei4OTxa8wRJb8nRwfpasNj"
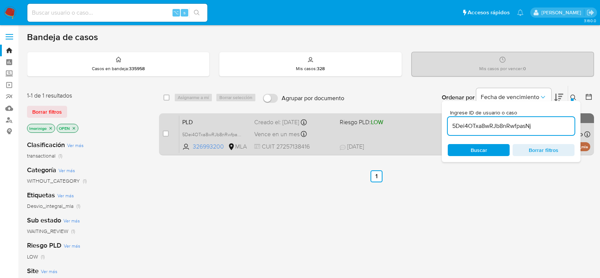
click at [172, 135] on div "case-item-checkbox No es posible asignar el caso" at bounding box center [171, 134] width 16 height 38
click at [168, 135] on input "checkbox" at bounding box center [166, 133] width 6 height 6
checkbox input "true"
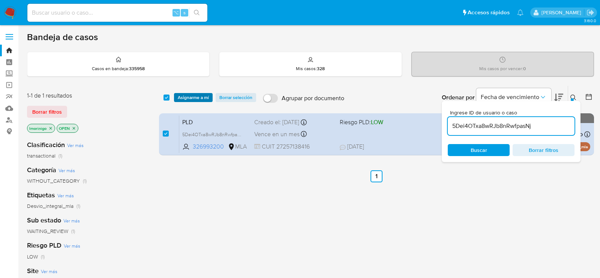
click at [208, 96] on span "Asignarme a mí" at bounding box center [193, 97] width 31 height 7
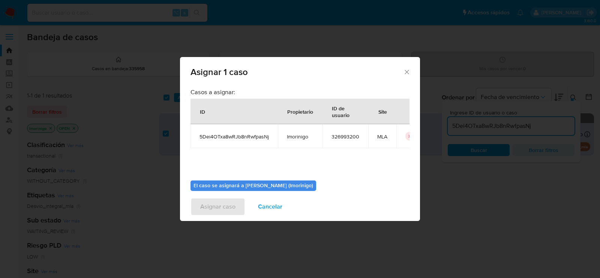
scroll to position [38, 0]
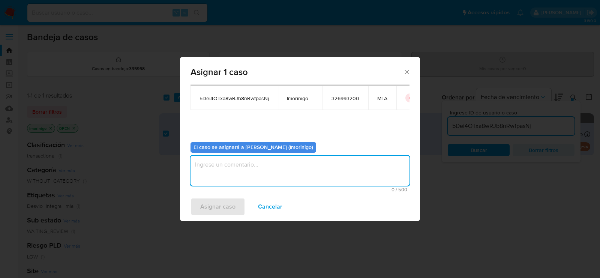
click at [217, 180] on textarea "assign-modal" at bounding box center [299, 171] width 219 height 30
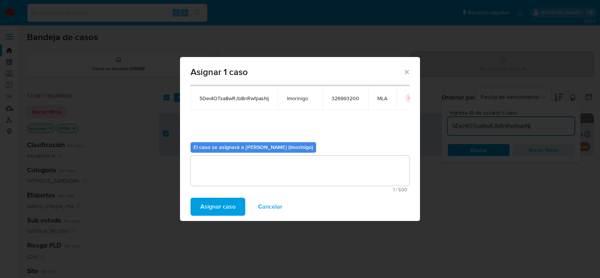
click at [215, 212] on span "Asignar caso" at bounding box center [217, 206] width 35 height 16
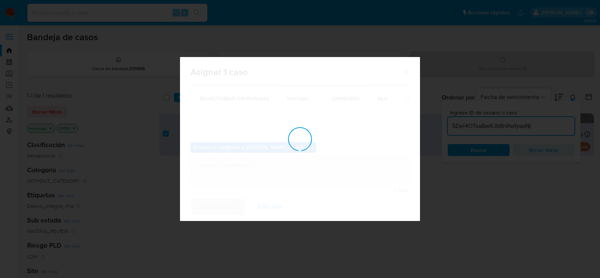
checkbox input "false"
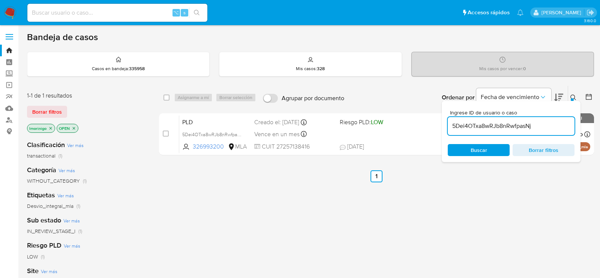
click at [466, 122] on input "5Dei4OTxa8wRJb8nRwfpasNj" at bounding box center [510, 126] width 127 height 10
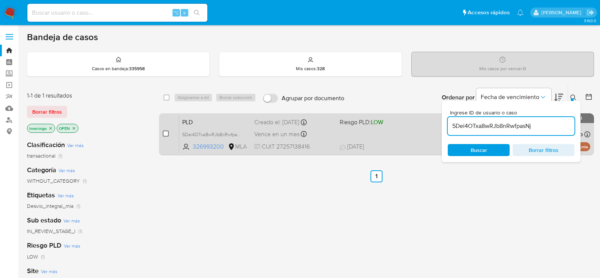
click at [168, 131] on input "checkbox" at bounding box center [166, 133] width 6 height 6
checkbox input "true"
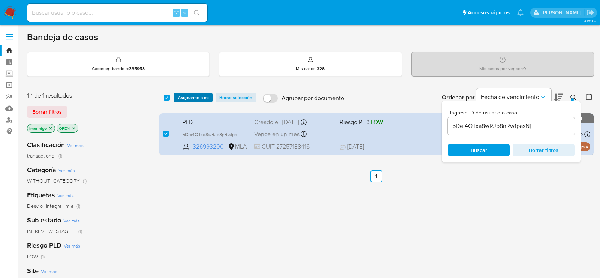
click at [196, 98] on span "Asignarme a mí" at bounding box center [193, 97] width 31 height 7
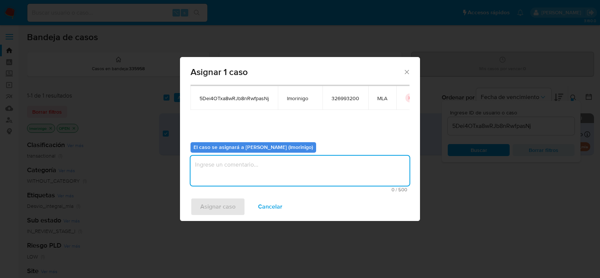
click at [242, 163] on textarea "assign-modal" at bounding box center [299, 171] width 219 height 30
click at [230, 204] on span "Asignar caso" at bounding box center [217, 206] width 35 height 16
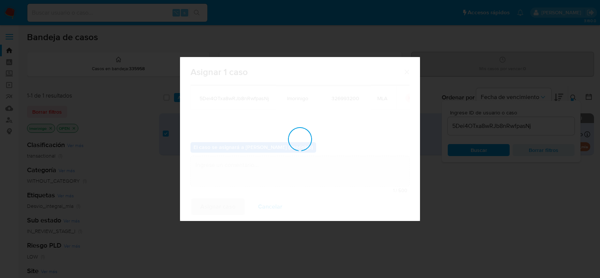
checkbox input "false"
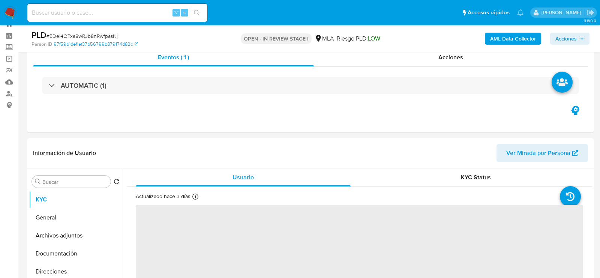
scroll to position [74, 0]
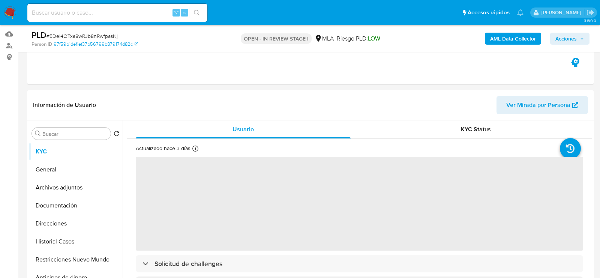
select select "10"
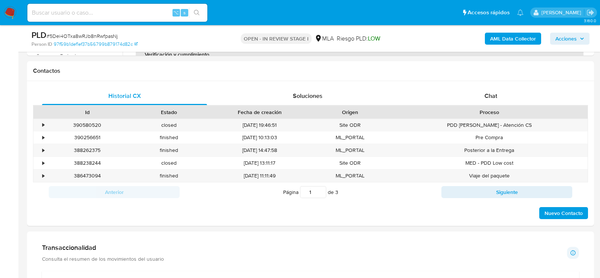
scroll to position [349, 0]
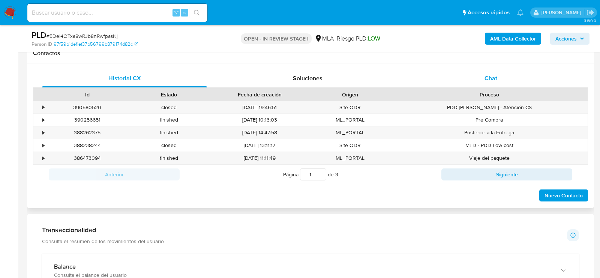
click at [491, 83] on div "Chat" at bounding box center [490, 78] width 165 height 18
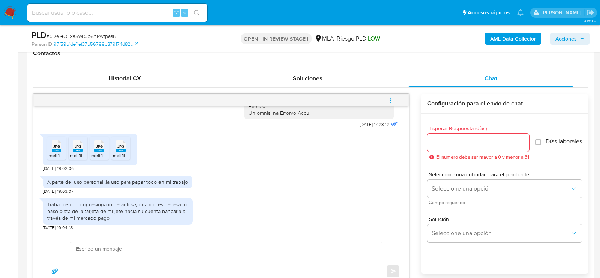
scroll to position [392, 0]
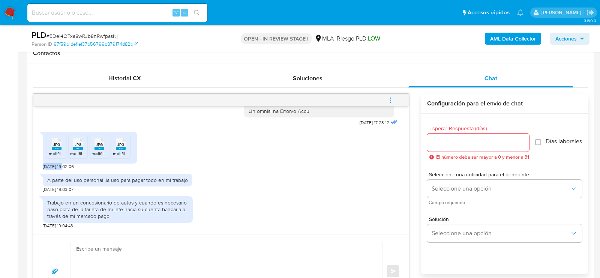
drag, startPoint x: 66, startPoint y: 178, endPoint x: 34, endPoint y: 178, distance: 31.9
click at [34, 178] on div "18/08/2025 17:23:12 JPG JPG melifile724795527767975029.jpg JPG JPG melifile4159…" at bounding box center [220, 170] width 375 height 128
copy span "20/08/2025"
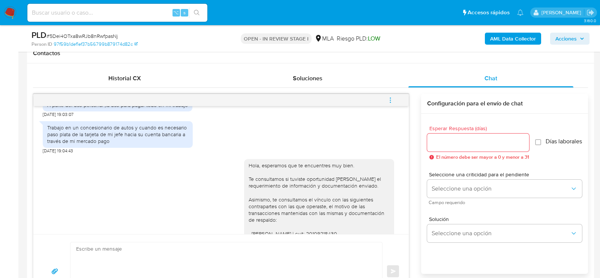
scroll to position [467, 0]
click at [138, 140] on div "Trabajo en un concesionario de autos y cuando es necesario paso plata de la tar…" at bounding box center [117, 134] width 141 height 21
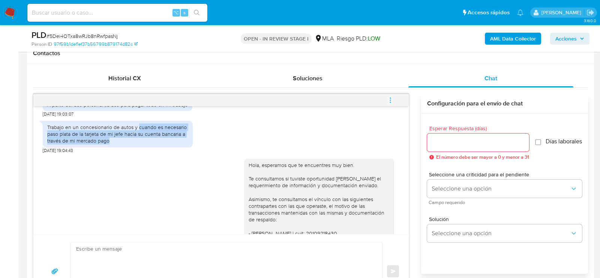
drag, startPoint x: 138, startPoint y: 140, endPoint x: 143, endPoint y: 151, distance: 12.6
click at [143, 144] on div "Trabajo en un concesionario de autos y cuando es necesario paso plata de la tar…" at bounding box center [117, 134] width 141 height 21
copy div "cuando es necesario paso plata de la tarjeta de mi jefe hacia su cuenta bancari…"
click at [123, 144] on div "Trabajo en un concesionario de autos y cuando es necesario paso plata de la tar…" at bounding box center [117, 134] width 141 height 21
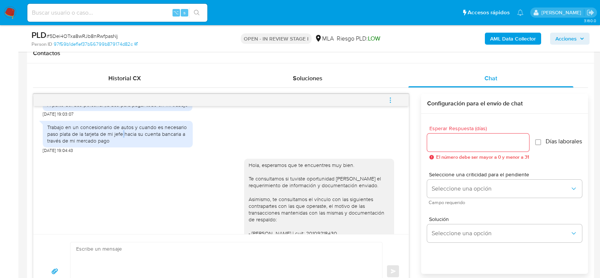
click at [123, 144] on div "Trabajo en un concesionario de autos y cuando es necesario paso plata de la tar…" at bounding box center [117, 134] width 141 height 21
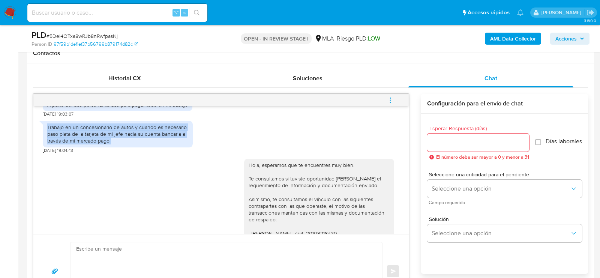
click at [123, 144] on div "Trabajo en un concesionario de autos y cuando es necesario paso plata de la tar…" at bounding box center [117, 134] width 141 height 21
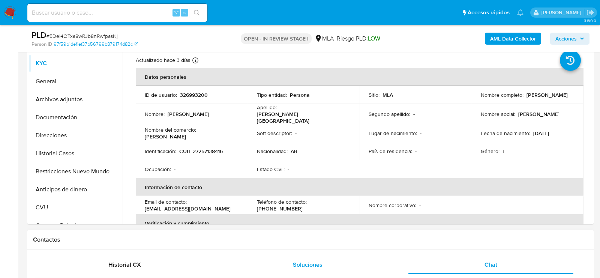
scroll to position [101, 0]
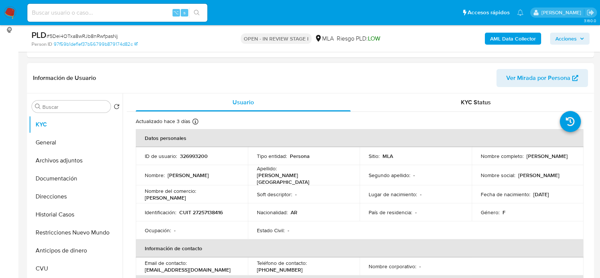
drag, startPoint x: 476, startPoint y: 160, endPoint x: 558, endPoint y: 158, distance: 81.3
click at [558, 158] on td "Nombre completo : Natalia Lorena Dominguez Lagos" at bounding box center [527, 156] width 112 height 18
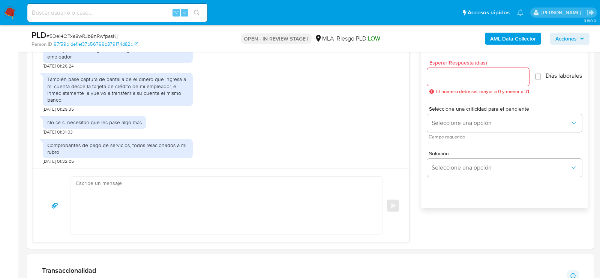
scroll to position [428, 0]
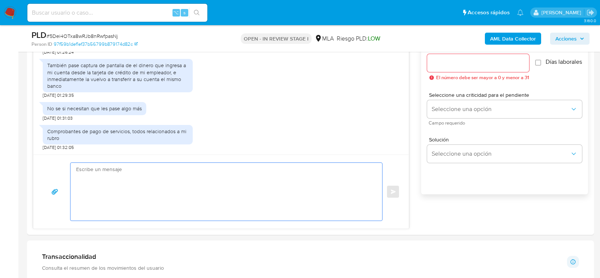
click at [217, 181] on textarea at bounding box center [224, 192] width 296 height 58
paste textarea "Hola XXX, ¡Gracias por tu respuesta! Queremos informarte que el uso de la cuent…"
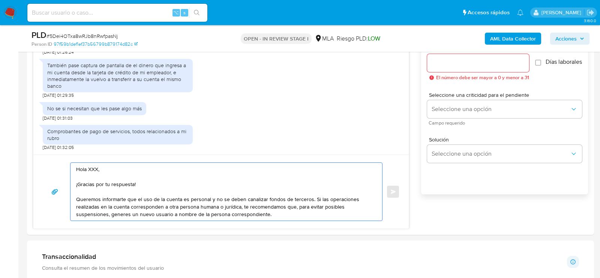
scroll to position [10, 0]
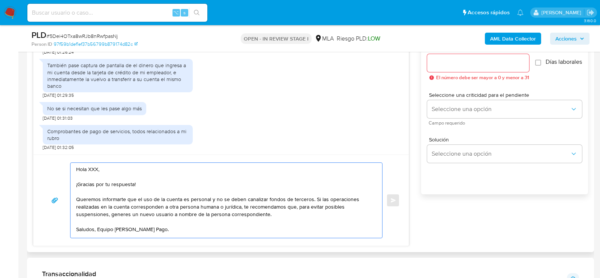
click at [95, 163] on textarea "Hola XXX, ¡Gracias por tu respuesta! Queremos informarte que el uso de la cuent…" at bounding box center [224, 200] width 296 height 75
type textarea "Hola, ¡Gracias por tu respuesta! Queremos informarte que el uso de la cuenta es…"
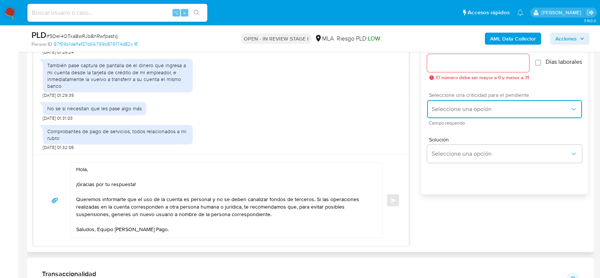
click at [469, 109] on span "Seleccione una opción" at bounding box center [500, 108] width 138 height 7
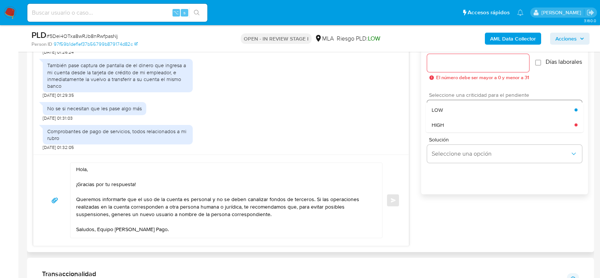
click at [459, 131] on div "HIGH" at bounding box center [502, 124] width 143 height 15
click at [457, 66] on input "Esperar Respuesta (días)" at bounding box center [478, 63] width 102 height 10
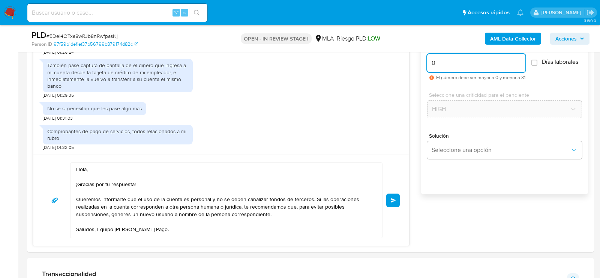
type input "0"
click at [104, 32] on div "PLD # 5Dei4OTxa8wRJb8nRwfpasNj" at bounding box center [122, 35] width 183 height 11
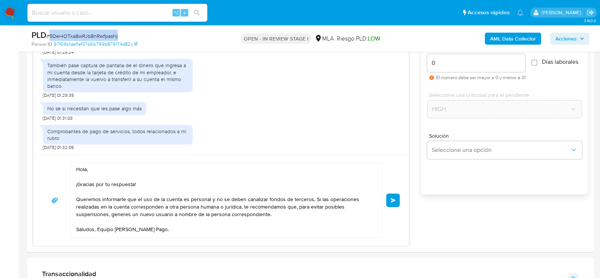
click at [104, 32] on div "PLD # 5Dei4OTxa8wRJb8nRwfpasNj" at bounding box center [122, 35] width 183 height 11
copy span "5Dei4OTxa8wRJb8nRwfpasNj"
click at [393, 198] on span "Enviar" at bounding box center [392, 200] width 5 height 4
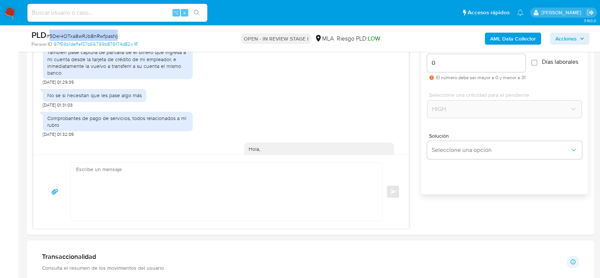
scroll to position [882, 0]
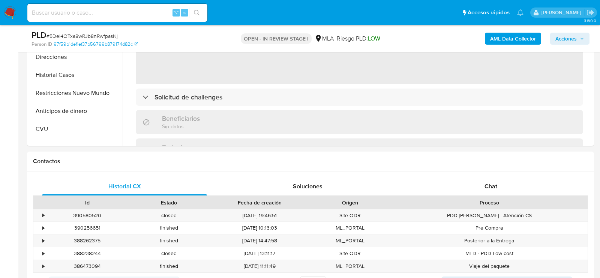
scroll to position [250, 0]
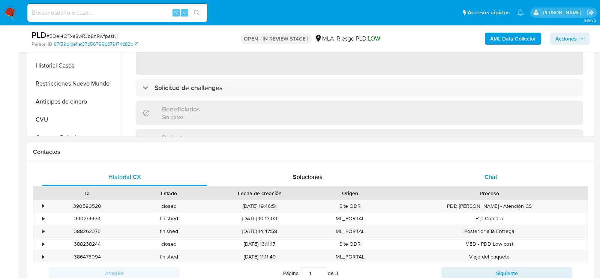
click at [453, 177] on div "Chat" at bounding box center [490, 177] width 165 height 18
select select "10"
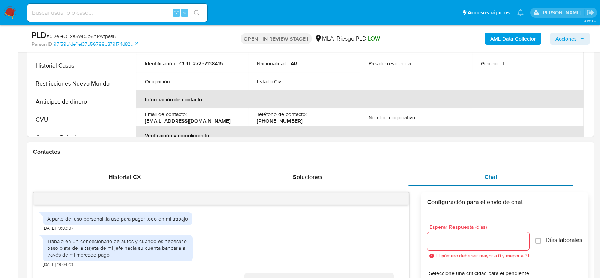
scroll to position [416, 0]
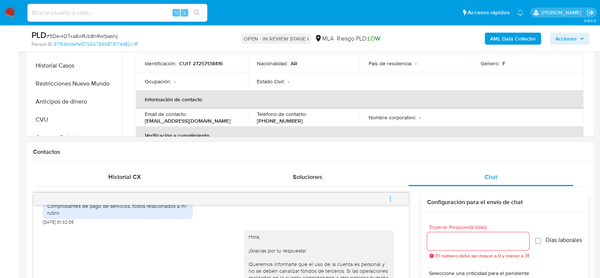
click at [399, 192] on button "menu-action" at bounding box center [390, 199] width 25 height 18
click at [341, 177] on li "Cerrar conversación" at bounding box center [339, 183] width 77 height 13
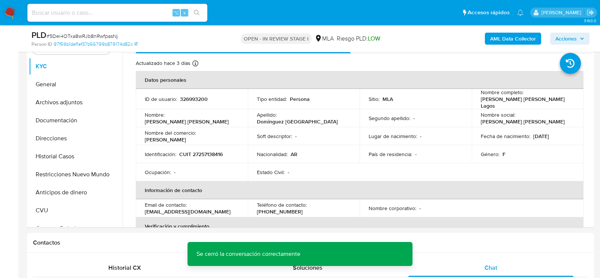
scroll to position [123, 0]
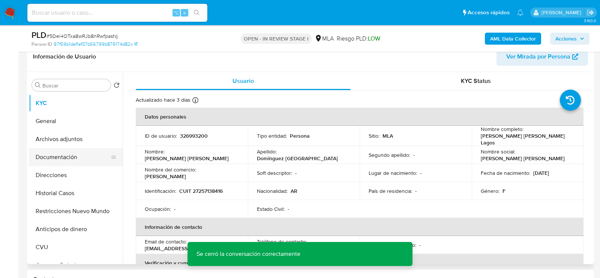
click at [54, 162] on button "Documentación" at bounding box center [73, 157] width 88 height 18
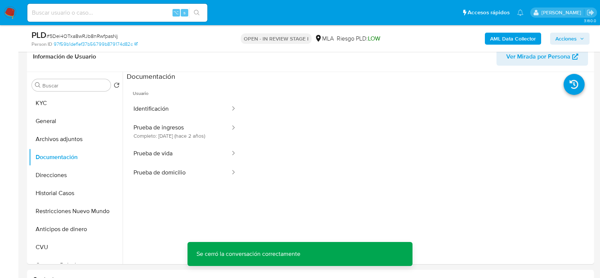
click at [507, 36] on b "AML Data Collector" at bounding box center [513, 39] width 46 height 12
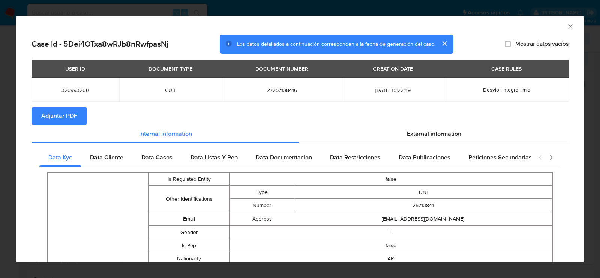
click at [68, 106] on div "USER ID DOCUMENT TYPE DOCUMENT NUMBER CREATION DATE CASE RULES 326993200 CUIT 2…" at bounding box center [299, 83] width 537 height 47
click at [71, 117] on span "Adjuntar PDF" at bounding box center [59, 116] width 36 height 16
click at [573, 23] on icon "Cerrar ventana" at bounding box center [569, 25] width 7 height 7
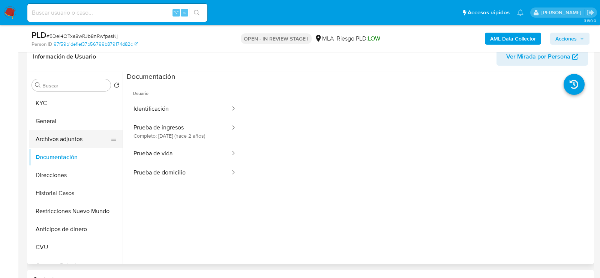
click at [40, 134] on button "Archivos adjuntos" at bounding box center [73, 139] width 88 height 18
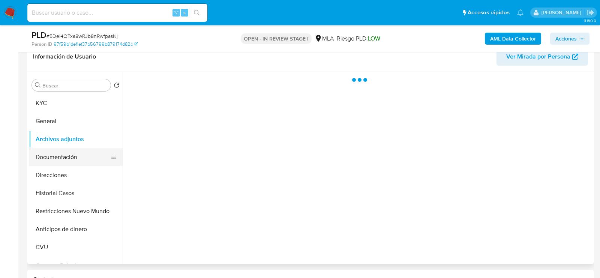
click at [42, 160] on button "Documentación" at bounding box center [73, 157] width 88 height 18
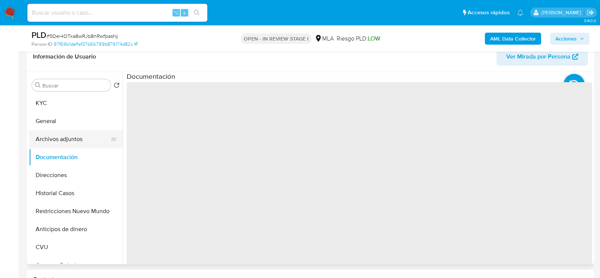
click at [56, 130] on button "Archivos adjuntos" at bounding box center [73, 139] width 88 height 18
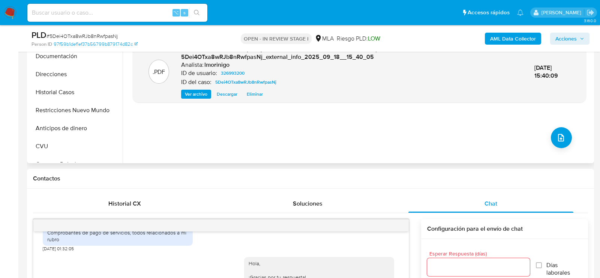
scroll to position [205, 0]
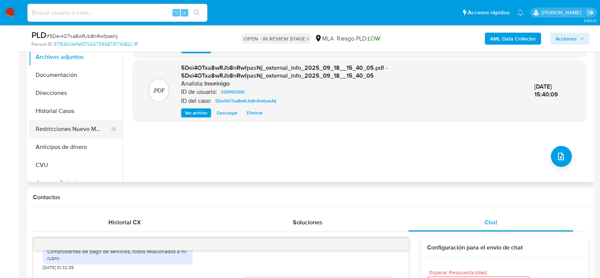
click at [58, 127] on button "Restricciones Nuevo Mundo" at bounding box center [73, 129] width 88 height 18
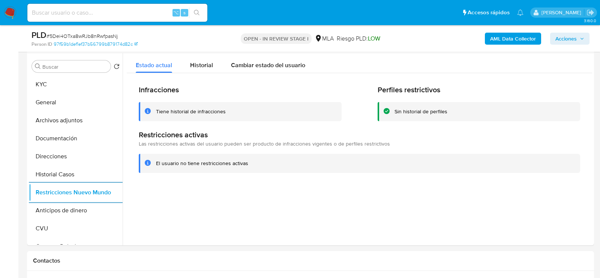
scroll to position [136, 0]
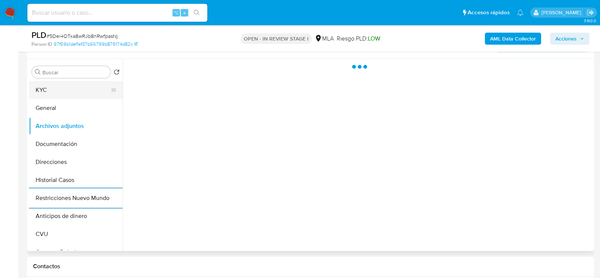
click at [69, 84] on button "KYC" at bounding box center [73, 90] width 88 height 18
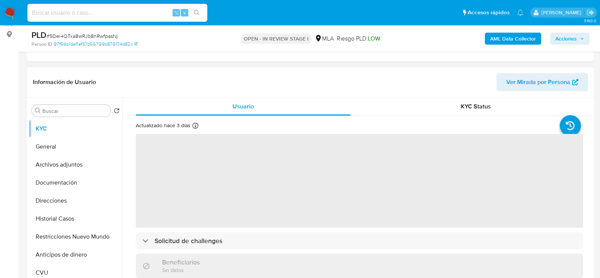
scroll to position [79, 0]
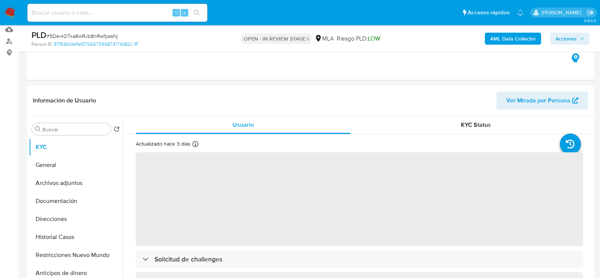
click at [581, 39] on icon "button" at bounding box center [581, 38] width 3 height 2
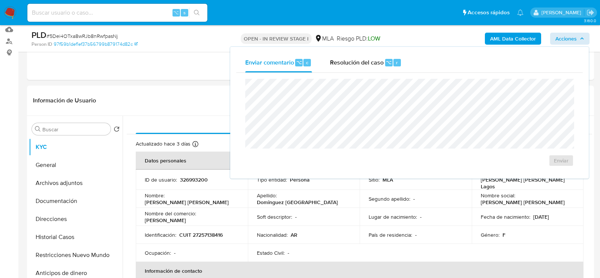
click at [360, 76] on div "Enviar" at bounding box center [409, 123] width 346 height 100
click at [359, 66] on span "Resolución del caso" at bounding box center [357, 62] width 54 height 9
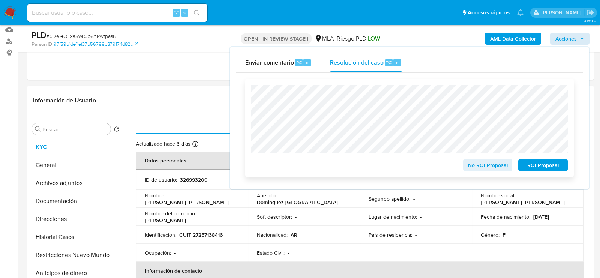
click at [478, 169] on span "No ROI Proposal" at bounding box center [487, 165] width 39 height 10
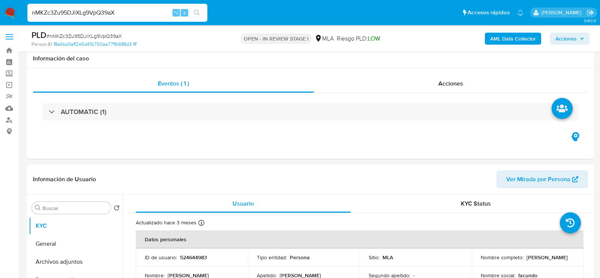
select select "10"
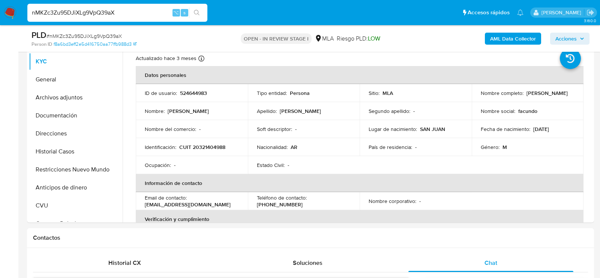
scroll to position [156, 0]
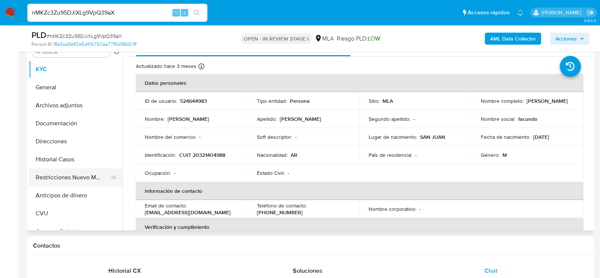
click at [50, 171] on button "Restricciones Nuevo Mundo" at bounding box center [73, 177] width 88 height 18
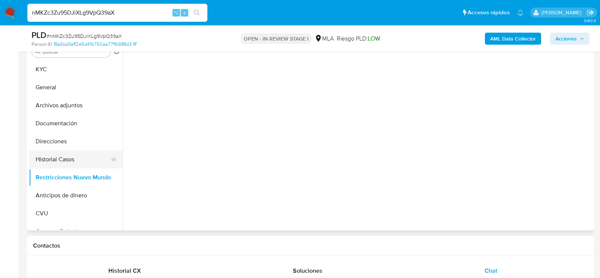
click at [50, 165] on button "Historial Casos" at bounding box center [73, 159] width 88 height 18
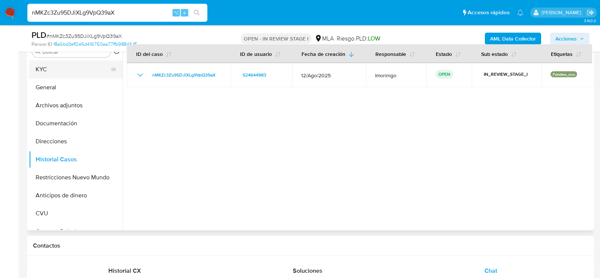
click at [52, 73] on button "KYC" at bounding box center [73, 69] width 88 height 18
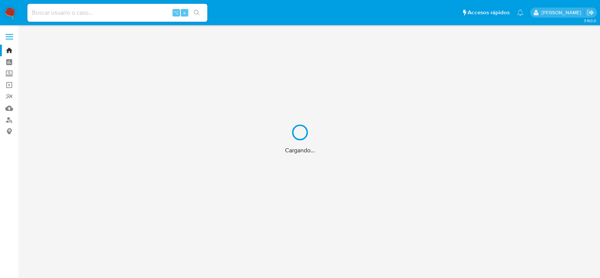
click at [116, 13] on div "Cargando..." at bounding box center [300, 139] width 600 height 278
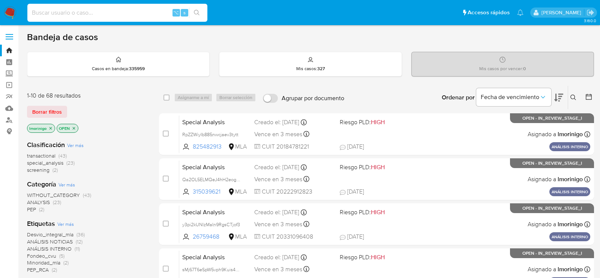
click at [90, 16] on input at bounding box center [117, 13] width 180 height 10
paste input "nK9ZTnriTqGmUQ02Mu6dQ4LB"
type input "nK9ZTnriTqGmUQ02Mu6dQ4LB"
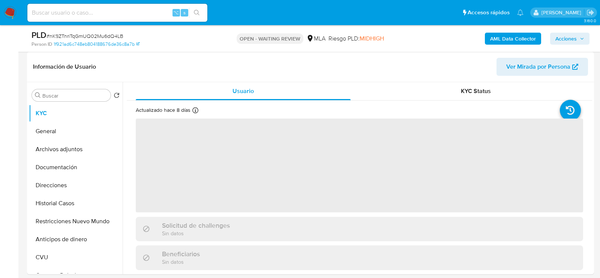
scroll to position [241, 0]
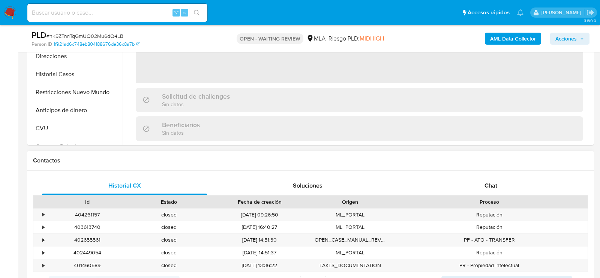
select select "10"
click at [515, 199] on div "Proceso" at bounding box center [489, 201] width 186 height 7
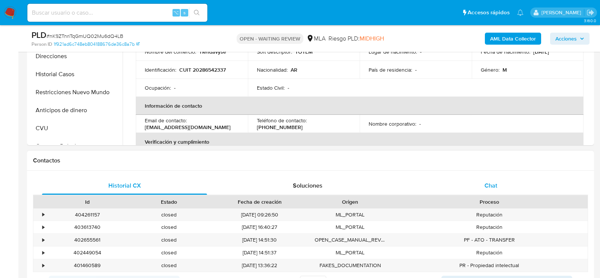
click at [510, 190] on div "Chat" at bounding box center [490, 186] width 165 height 18
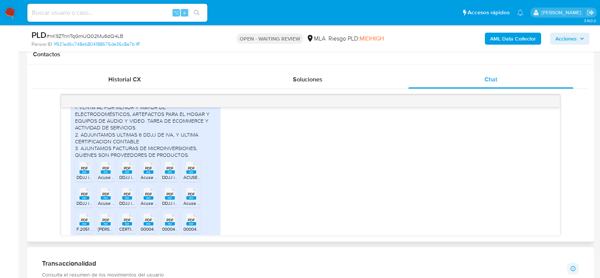
scroll to position [443, 0]
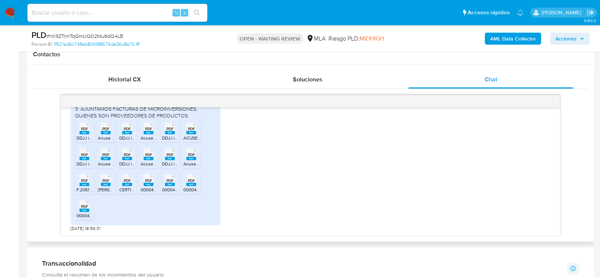
click at [87, 124] on rect at bounding box center [92, 121] width 12 height 10
click at [101, 132] on rect at bounding box center [106, 132] width 10 height 3
click at [119, 132] on div "PDF PDF" at bounding box center [127, 127] width 16 height 15
click at [149, 132] on rect at bounding box center [149, 132] width 10 height 3
click at [179, 135] on li "PDF PDF DDJJ iva 03.2025 [GEOGRAPHIC_DATA]pdf" at bounding box center [169, 130] width 19 height 23
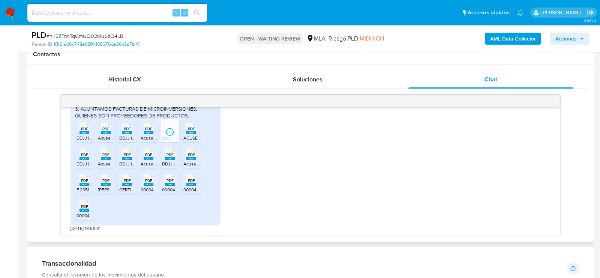
click at [190, 135] on span "ACUSE DDJJ iva 03.2025 Pusseto.pdf" at bounding box center [221, 138] width 76 height 6
click at [190, 160] on span "Acuse iva 06.2025 Pusseto.pdf" at bounding box center [214, 163] width 63 height 6
click at [170, 160] on span "DDJJ iva 06.2025 [GEOGRAPHIC_DATA]pdf" at bounding box center [205, 163] width 87 height 6
click at [151, 160] on span "Acuse iva 05.2025 [GEOGRAPHIC_DATA]pdf" at bounding box center [185, 163] width 89 height 6
click at [132, 160] on span "DDJJ iva 05.2025 [GEOGRAPHIC_DATA]pdf" at bounding box center [162, 163] width 87 height 6
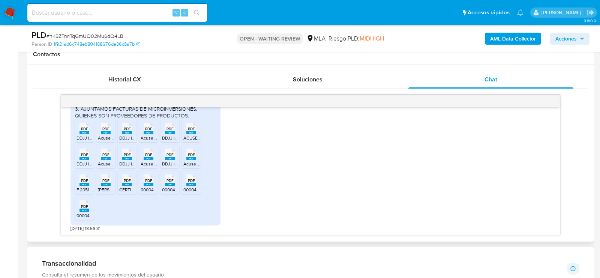
click at [107, 160] on span "Acuse iva 04.2025 Pusseto.pdf" at bounding box center [129, 163] width 63 height 6
click at [88, 160] on span "DDJJ iva 04.2025 [GEOGRAPHIC_DATA]pdf" at bounding box center [119, 163] width 87 height 6
click at [88, 182] on rect at bounding box center [84, 183] width 10 height 3
click at [101, 183] on rect at bounding box center [106, 183] width 10 height 3
click at [128, 183] on rect at bounding box center [127, 183] width 10 height 3
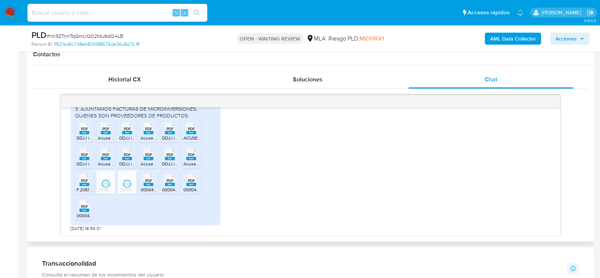
click at [142, 184] on div "PDF PDF" at bounding box center [149, 179] width 16 height 15
click at [170, 184] on rect at bounding box center [170, 183] width 10 height 3
click at [207, 184] on ul "PDF PDF DDJJ iva 01.2025 Pusseto.pdf PDF PDF Acuse iva 01.2025 Pusseto.pdf PDF …" at bounding box center [145, 170] width 141 height 103
click at [198, 184] on div "PDF PDF" at bounding box center [191, 179] width 16 height 15
click at [75, 206] on li "PDF PDF 00004741.pdf.pdf" at bounding box center [84, 207] width 19 height 23
